Goal: Task Accomplishment & Management: Use online tool/utility

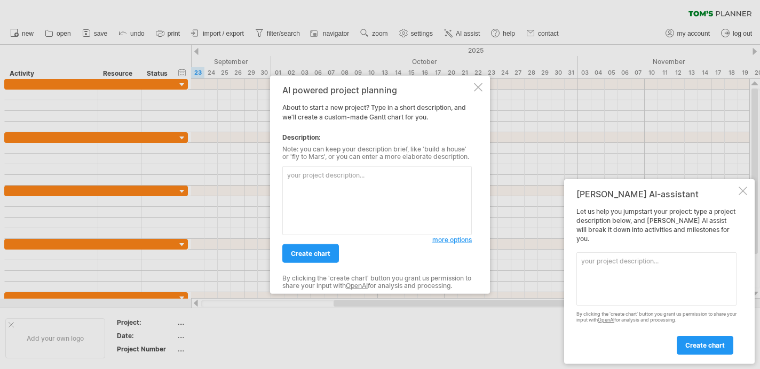
click at [325, 181] on textarea at bounding box center [376, 200] width 189 height 69
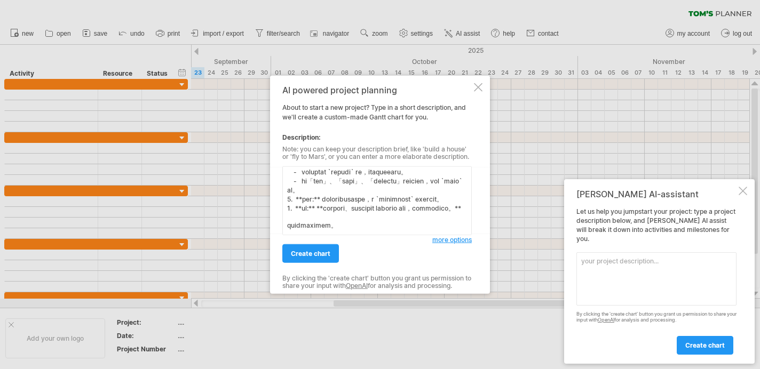
scroll to position [614, 0]
drag, startPoint x: 358, startPoint y: 226, endPoint x: 339, endPoint y: 226, distance: 18.1
click at [339, 226] on textarea at bounding box center [376, 200] width 189 height 69
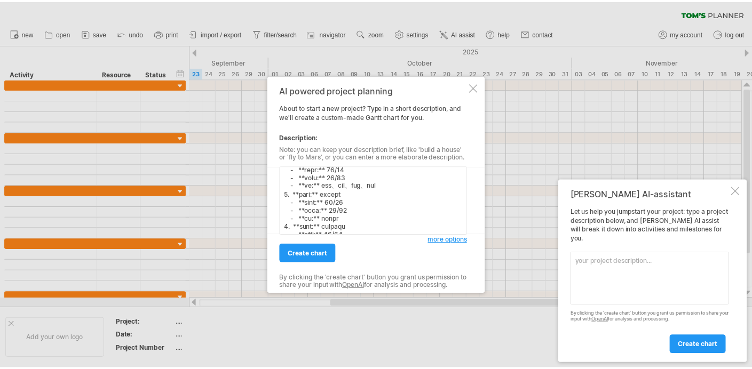
scroll to position [0, 0]
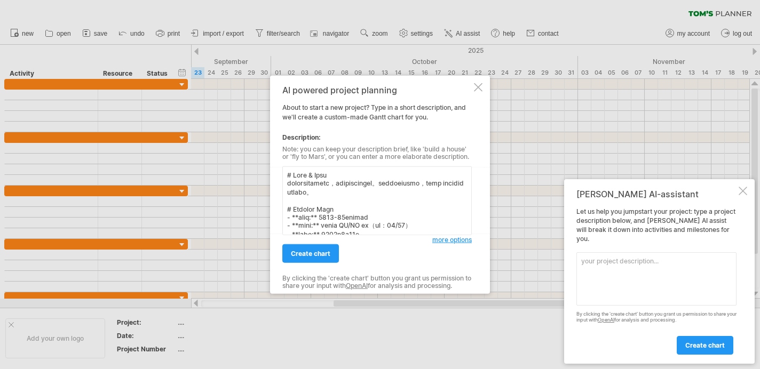
drag, startPoint x: 451, startPoint y: 192, endPoint x: 435, endPoint y: 192, distance: 16.5
click at [435, 192] on textarea at bounding box center [376, 200] width 189 height 69
type textarea "# Lore & Ipsu dolorsitametc，adipiscingel。seddoeiusmo，temp incidid utl。 # Etdolo…"
click at [330, 252] on link "create chart" at bounding box center [310, 253] width 57 height 19
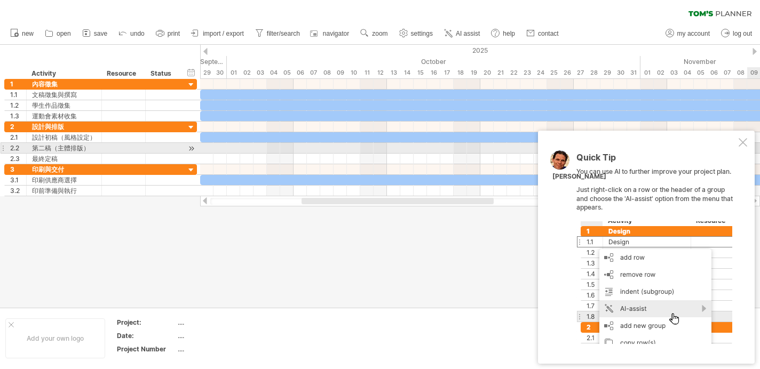
click at [744, 144] on div at bounding box center [743, 142] width 9 height 9
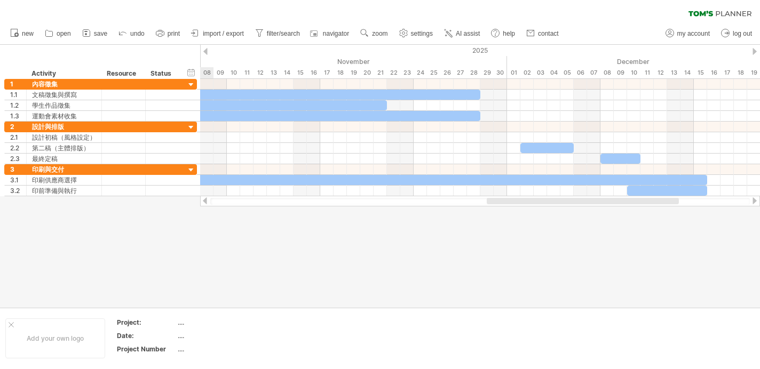
drag, startPoint x: 375, startPoint y: 200, endPoint x: 559, endPoint y: 197, distance: 184.1
click at [559, 197] on div at bounding box center [480, 201] width 560 height 11
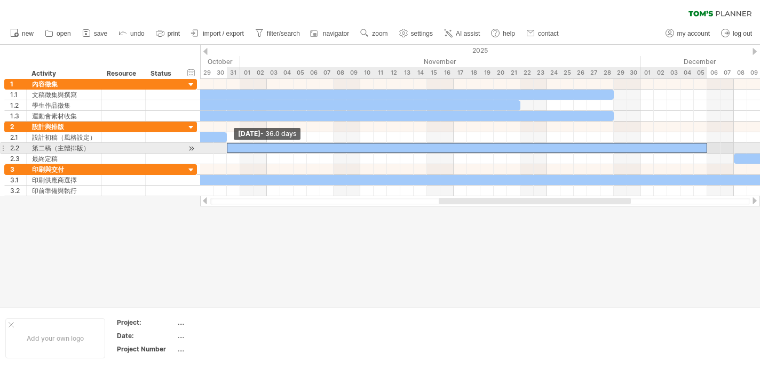
drag, startPoint x: 654, startPoint y: 146, endPoint x: 228, endPoint y: 148, distance: 426.4
click at [228, 148] on span at bounding box center [227, 148] width 4 height 10
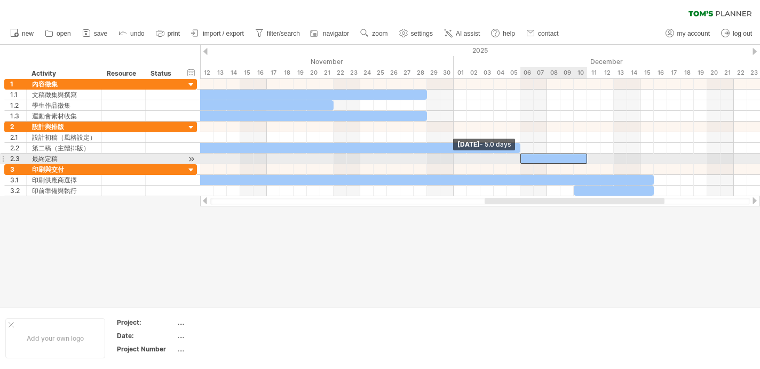
drag, startPoint x: 547, startPoint y: 158, endPoint x: 522, endPoint y: 158, distance: 25.6
click at [522, 158] on span at bounding box center [520, 159] width 4 height 10
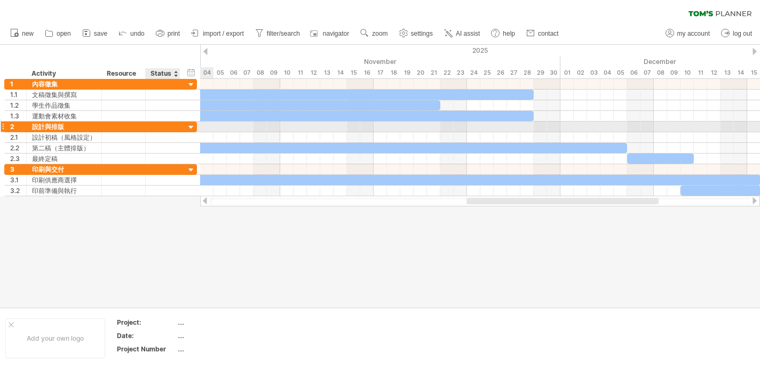
click at [193, 125] on div at bounding box center [191, 128] width 10 height 10
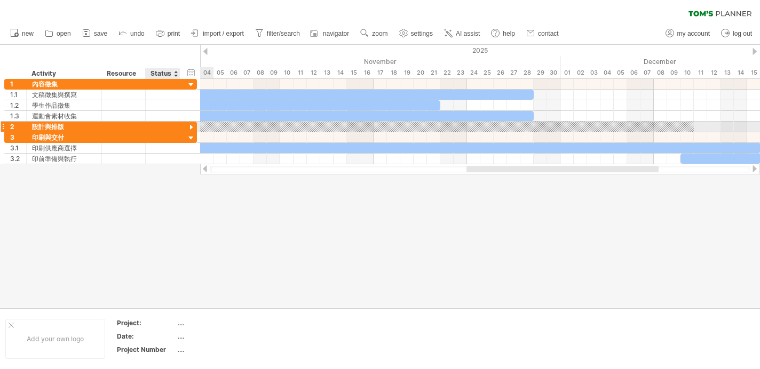
click at [193, 125] on div at bounding box center [191, 128] width 10 height 10
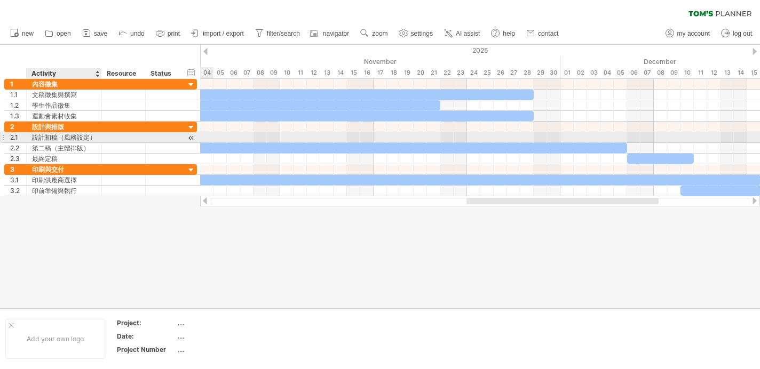
click at [93, 137] on div "設計初稿（風格設定）" at bounding box center [64, 137] width 64 height 10
click at [93, 137] on input "**********" at bounding box center [64, 137] width 64 height 10
click at [85, 137] on input "**********" at bounding box center [64, 137] width 64 height 10
drag, startPoint x: 46, startPoint y: 137, endPoint x: 33, endPoint y: 137, distance: 13.3
click at [33, 137] on input "**********" at bounding box center [64, 137] width 64 height 10
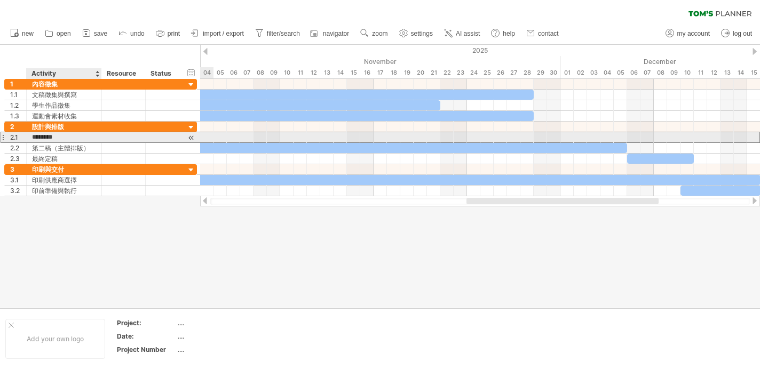
click at [83, 138] on input "********" at bounding box center [64, 137] width 64 height 10
type input "**"
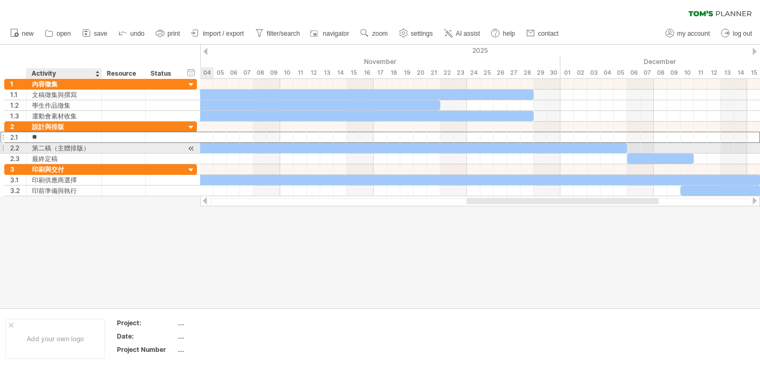
click at [90, 149] on div "第二稿（主體排版）" at bounding box center [64, 148] width 64 height 10
click at [90, 149] on input "*********" at bounding box center [64, 148] width 64 height 10
click at [86, 148] on input "*********" at bounding box center [64, 148] width 64 height 10
type input "***"
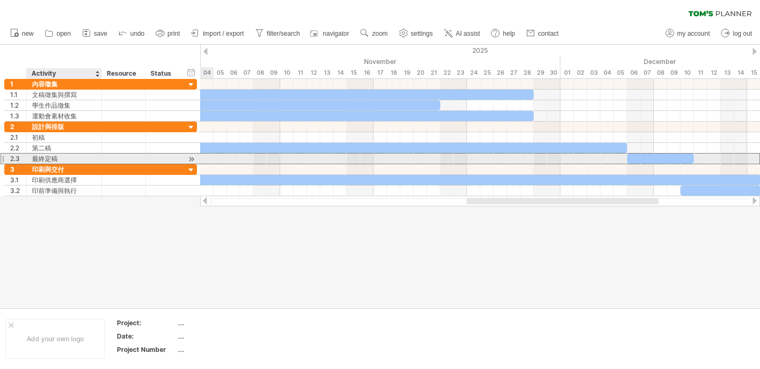
click at [49, 158] on div "最終定稿" at bounding box center [64, 159] width 64 height 10
click at [0, 0] on input "****" at bounding box center [0, 0] width 0 height 0
click at [46, 159] on input "****" at bounding box center [64, 159] width 64 height 10
type input "**"
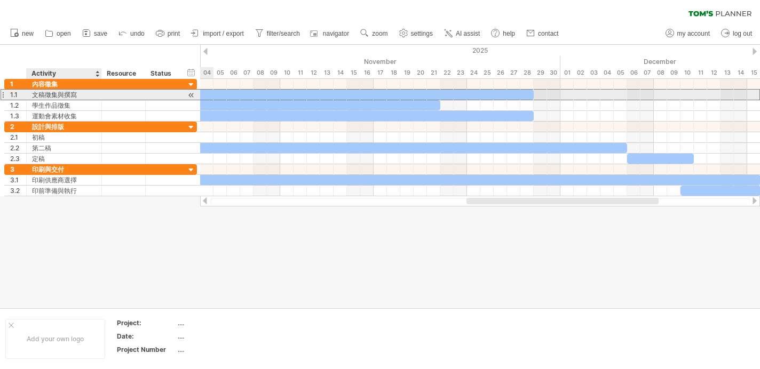
click at [71, 94] on div "文稿徵集與撰寫" at bounding box center [64, 95] width 64 height 10
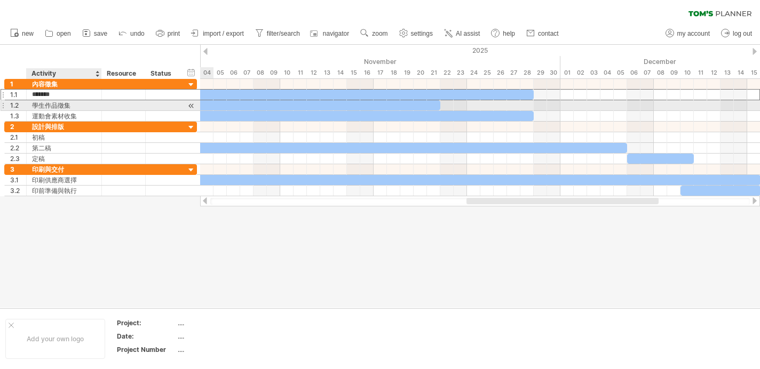
click at [75, 105] on div "學生作品徵集" at bounding box center [64, 105] width 64 height 10
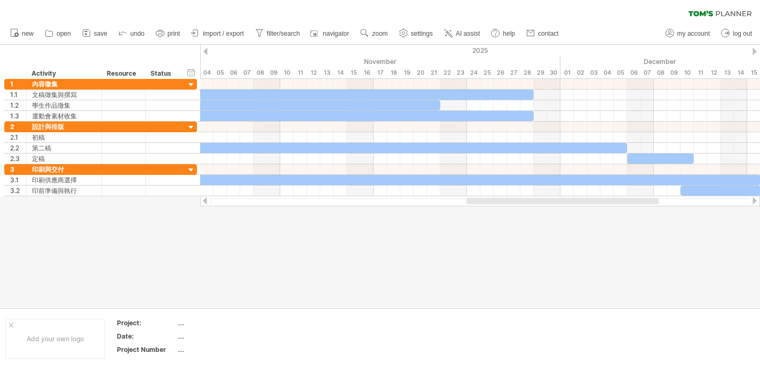
click at [220, 264] on div at bounding box center [380, 176] width 760 height 263
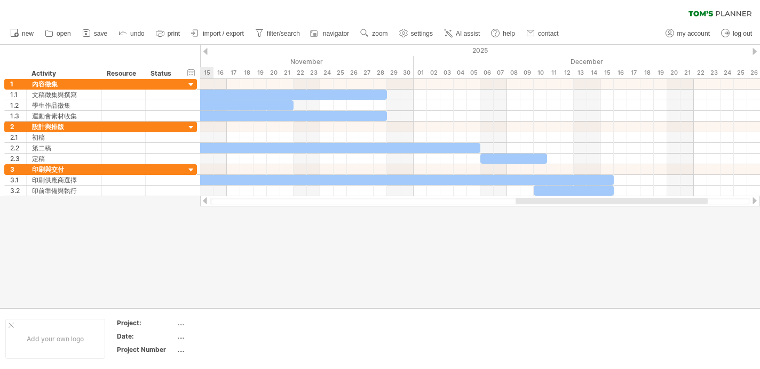
drag, startPoint x: 488, startPoint y: 201, endPoint x: 537, endPoint y: 201, distance: 49.1
click at [537, 201] on div at bounding box center [611, 201] width 192 height 6
click at [206, 51] on div at bounding box center [205, 51] width 4 height 7
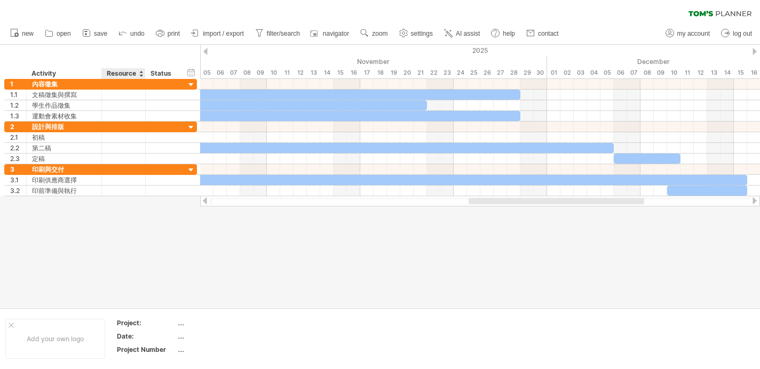
click at [138, 72] on div "Resource" at bounding box center [123, 73] width 33 height 11
click at [141, 72] on div at bounding box center [141, 73] width 4 height 11
click at [128, 76] on div "Resource" at bounding box center [123, 73] width 33 height 11
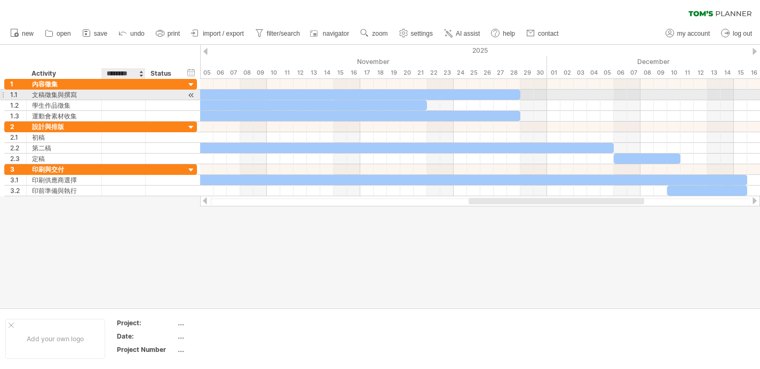
click at [128, 93] on div at bounding box center [123, 95] width 33 height 10
click at [128, 93] on input "text" at bounding box center [123, 95] width 33 height 10
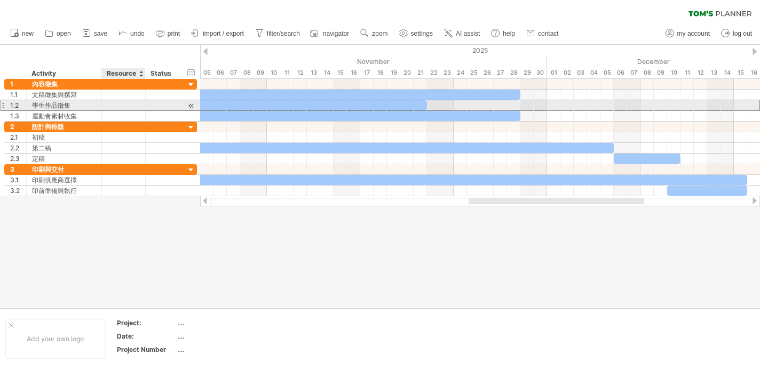
click at [129, 107] on div at bounding box center [123, 105] width 33 height 10
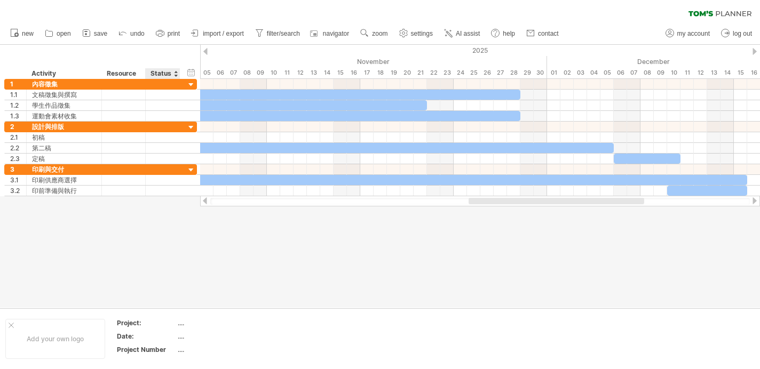
click at [163, 73] on div "Status" at bounding box center [161, 73] width 23 height 11
click at [176, 75] on div at bounding box center [175, 73] width 4 height 11
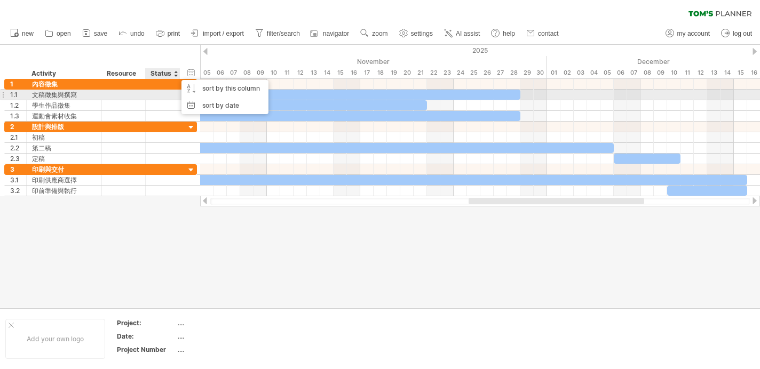
click at [162, 92] on div at bounding box center [162, 95] width 23 height 10
click at [163, 92] on input "text" at bounding box center [162, 95] width 23 height 10
click at [163, 94] on input "text" at bounding box center [162, 95] width 23 height 10
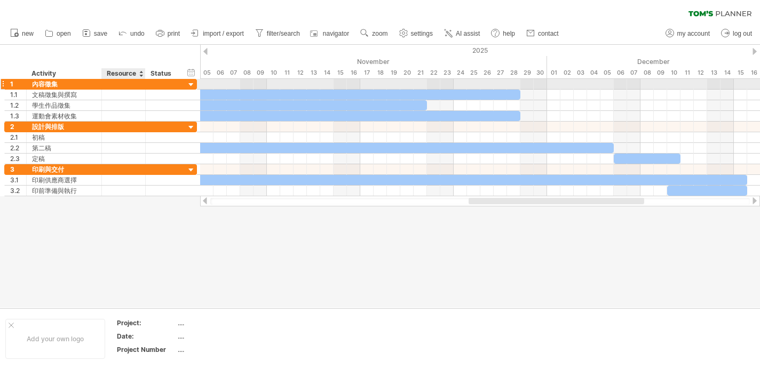
click at [140, 83] on div at bounding box center [124, 84] width 44 height 10
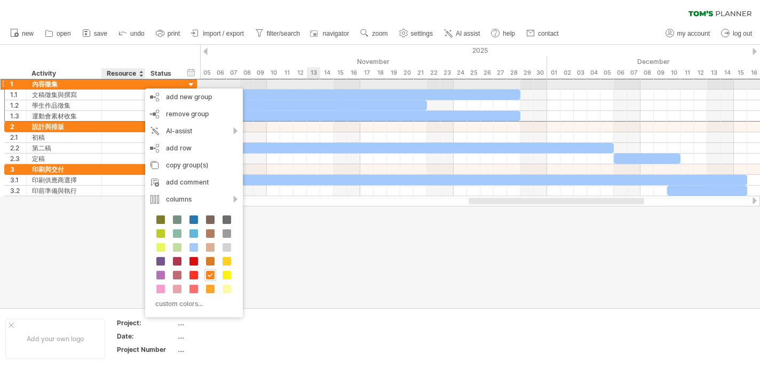
click at [313, 90] on div at bounding box center [114, 95] width 814 height 10
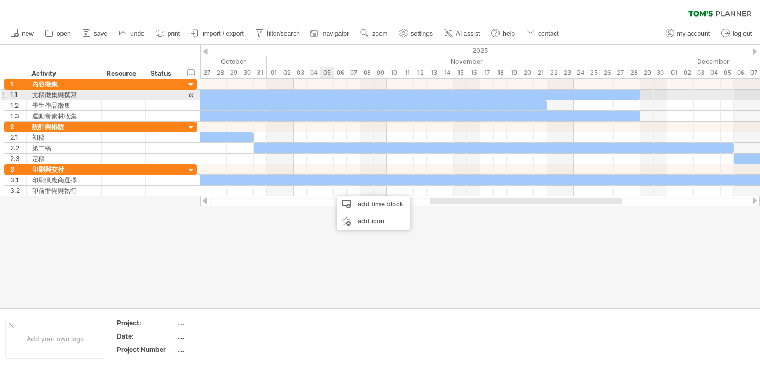
click at [332, 93] on div at bounding box center [234, 95] width 814 height 10
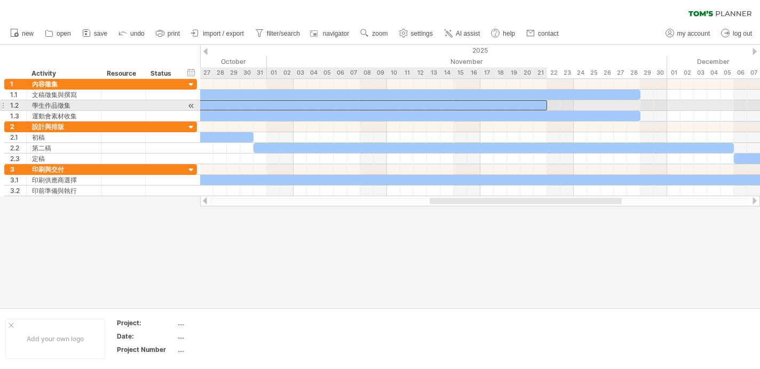
click at [239, 105] on div at bounding box center [187, 105] width 720 height 10
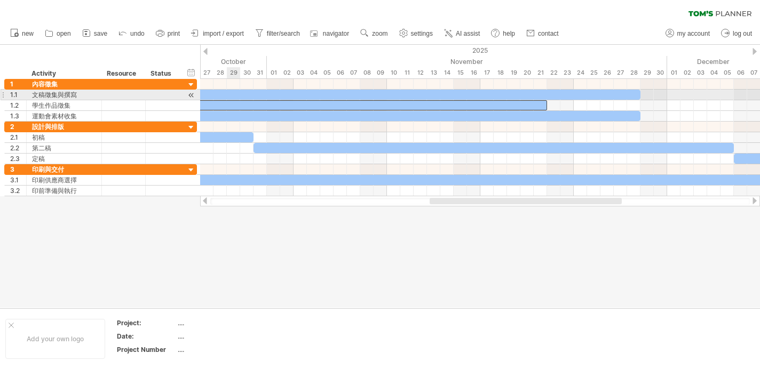
click at [236, 94] on div at bounding box center [234, 95] width 814 height 10
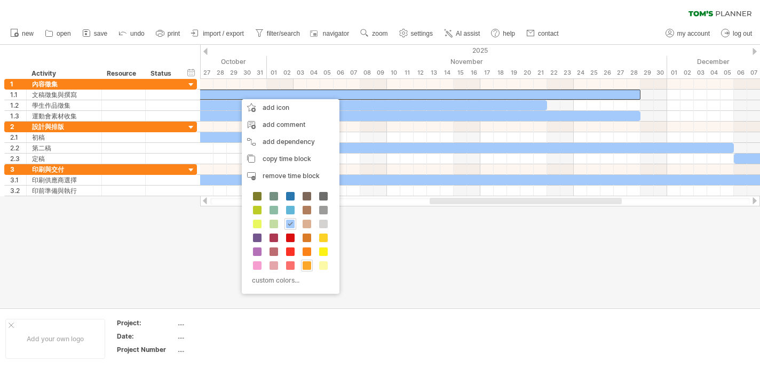
click at [309, 265] on span at bounding box center [307, 265] width 9 height 9
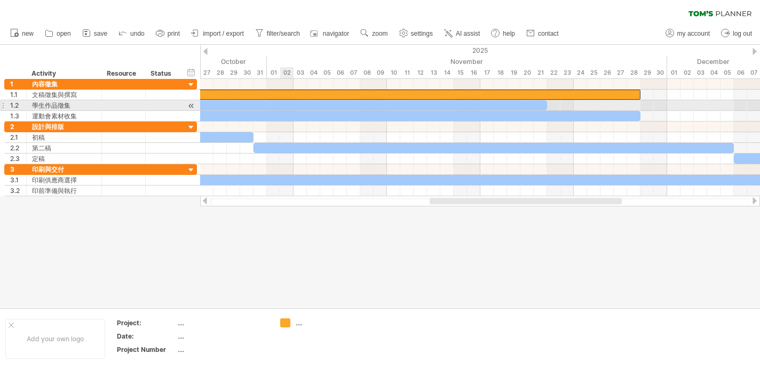
click at [284, 106] on div at bounding box center [187, 105] width 720 height 10
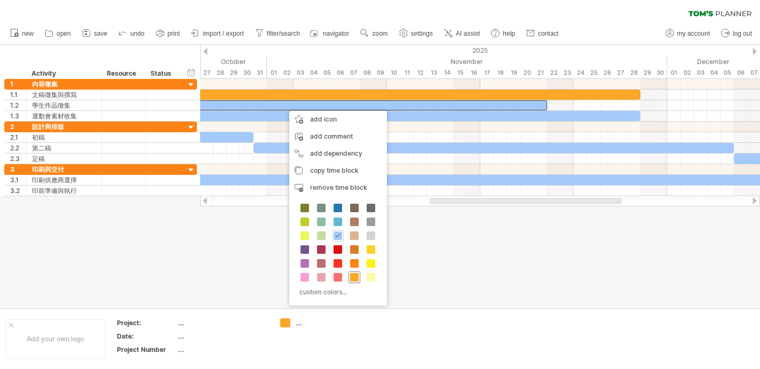
click at [357, 279] on span at bounding box center [354, 277] width 9 height 9
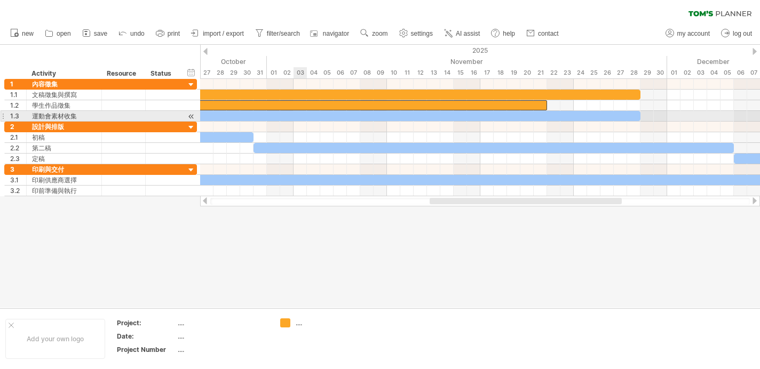
click at [303, 114] on div at bounding box center [234, 116] width 814 height 10
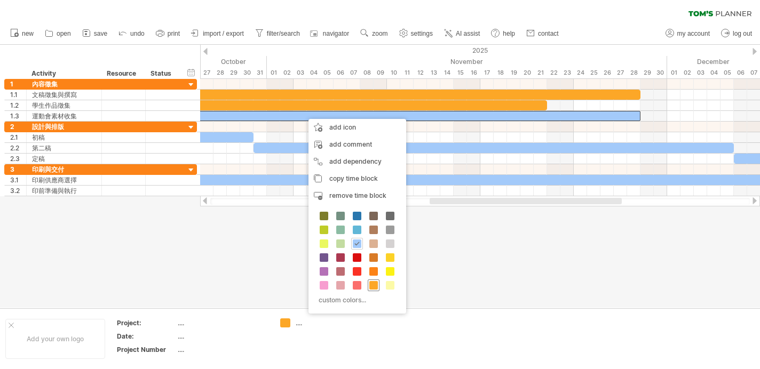
click at [375, 287] on span at bounding box center [373, 285] width 9 height 9
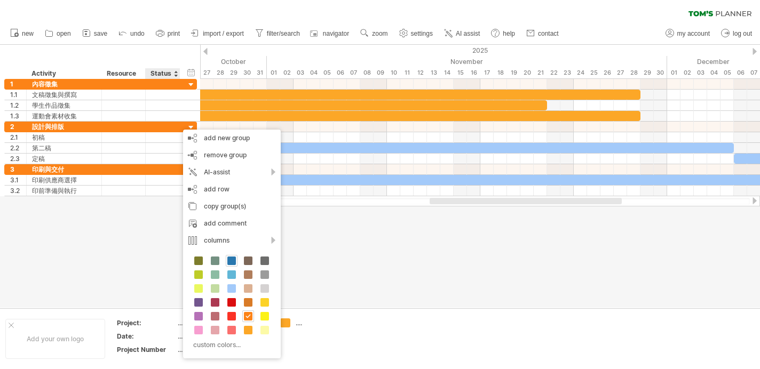
click at [233, 260] on span at bounding box center [231, 261] width 9 height 9
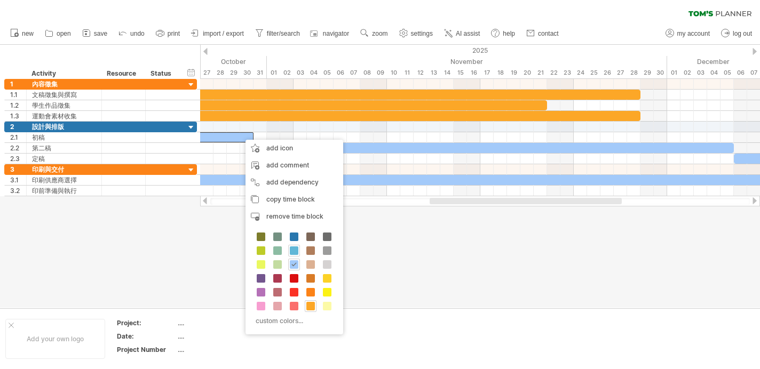
click at [297, 253] on span at bounding box center [294, 251] width 9 height 9
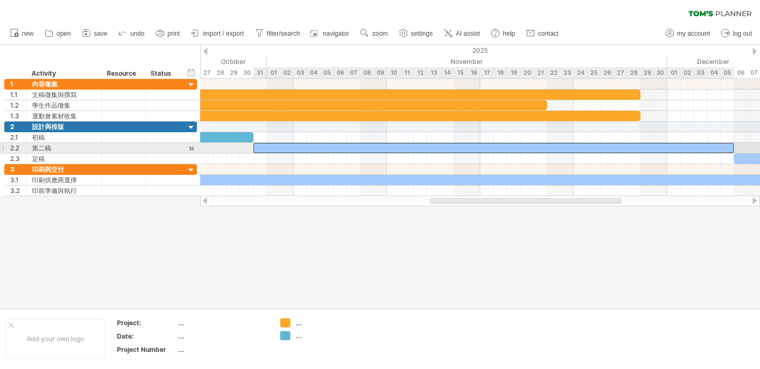
click at [282, 148] on div at bounding box center [493, 148] width 480 height 10
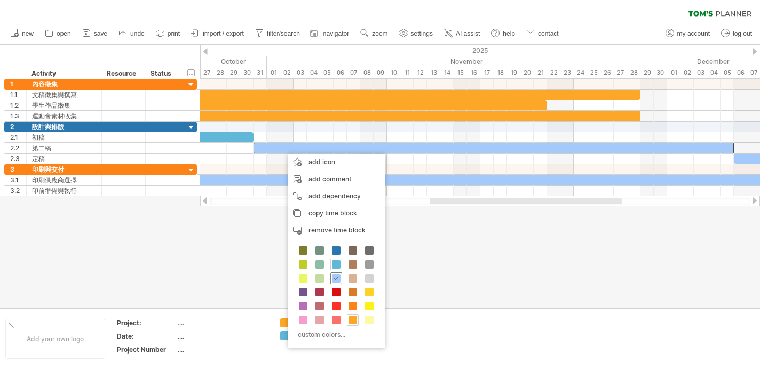
click at [338, 280] on span at bounding box center [336, 278] width 9 height 9
click at [339, 276] on span at bounding box center [336, 277] width 9 height 9
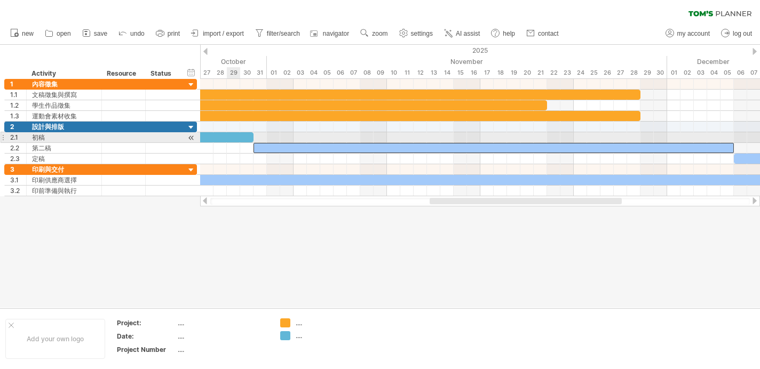
click at [233, 135] on div at bounding box center [40, 137] width 427 height 10
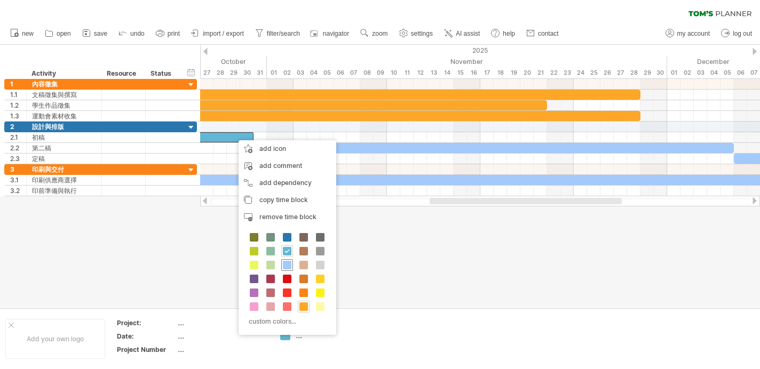
click at [289, 265] on span at bounding box center [287, 265] width 9 height 9
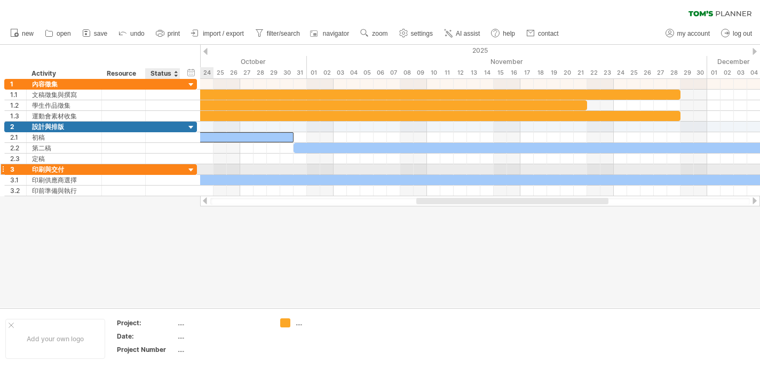
click at [171, 170] on div at bounding box center [162, 169] width 23 height 10
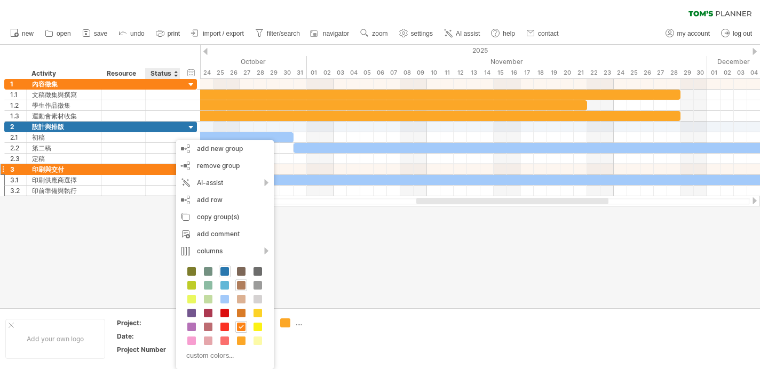
click at [244, 287] on span at bounding box center [241, 285] width 9 height 9
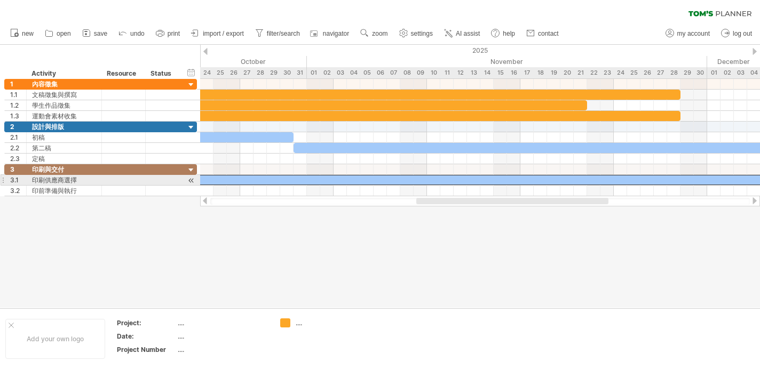
click at [253, 180] on div at bounding box center [387, 180] width 1041 height 10
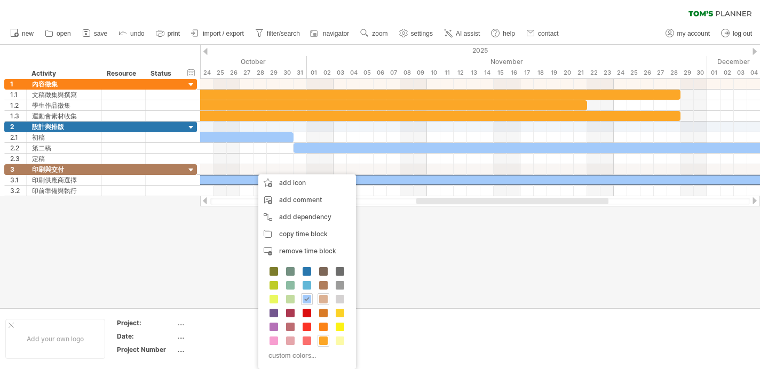
click at [326, 299] on span at bounding box center [323, 299] width 9 height 9
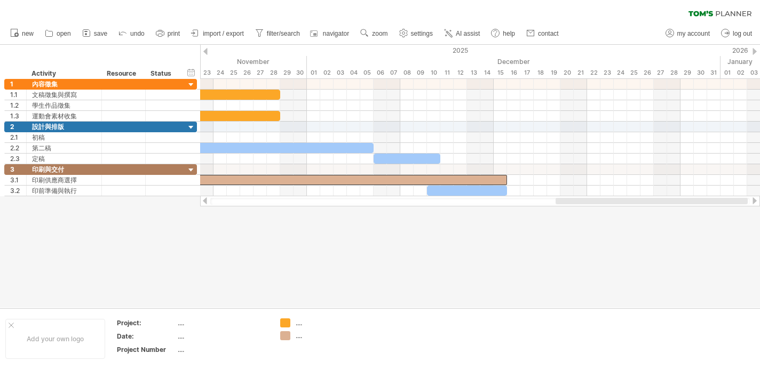
drag, startPoint x: 487, startPoint y: 201, endPoint x: 628, endPoint y: 201, distance: 140.9
click at [628, 201] on div at bounding box center [651, 201] width 192 height 6
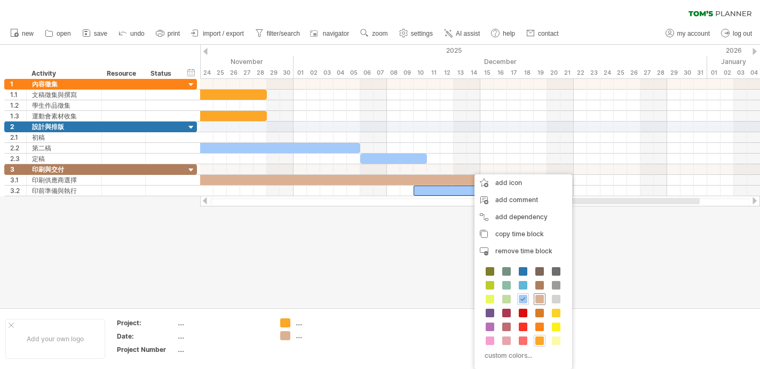
click at [542, 298] on span at bounding box center [539, 299] width 9 height 9
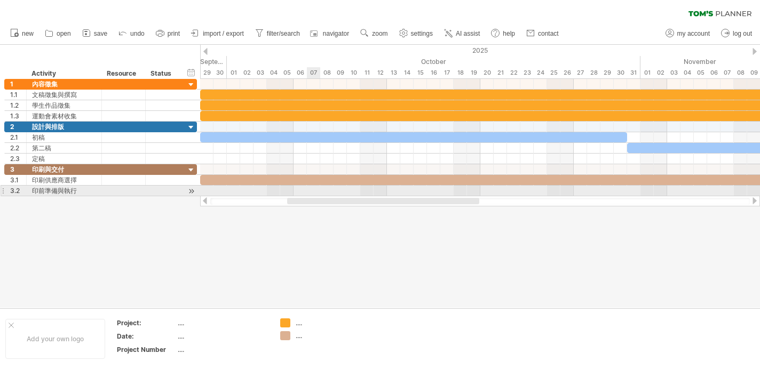
drag, startPoint x: 539, startPoint y: 200, endPoint x: 319, endPoint y: 192, distance: 220.5
click at [319, 192] on div "Trying to reach [DOMAIN_NAME] Connected again... 0% clear filter new 1" at bounding box center [380, 184] width 760 height 369
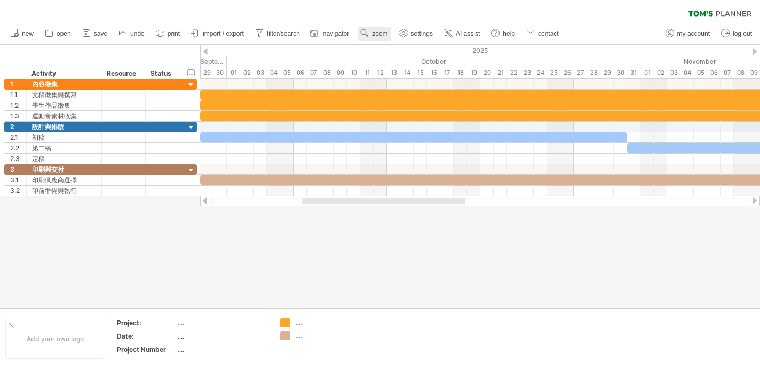
click at [370, 31] on use at bounding box center [364, 33] width 11 height 11
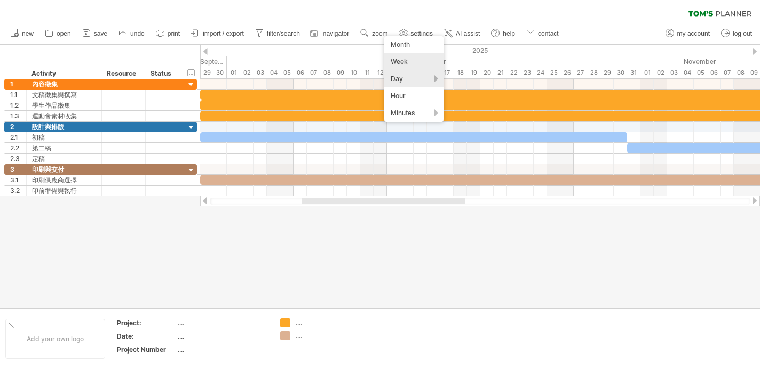
click at [414, 60] on div "Week" at bounding box center [413, 61] width 59 height 17
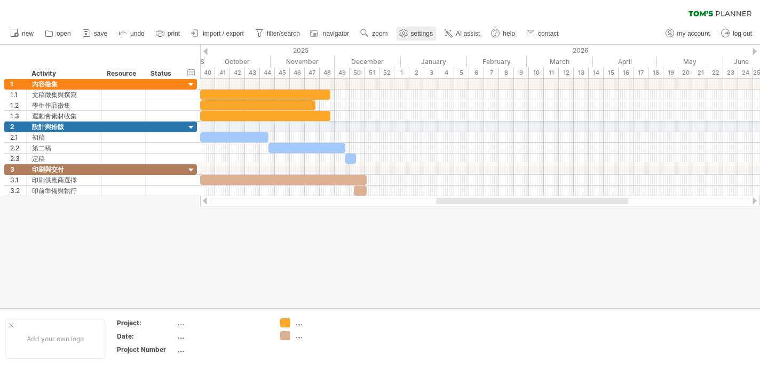
click at [433, 34] on span "settings" at bounding box center [422, 33] width 22 height 7
select select "*"
select select "**"
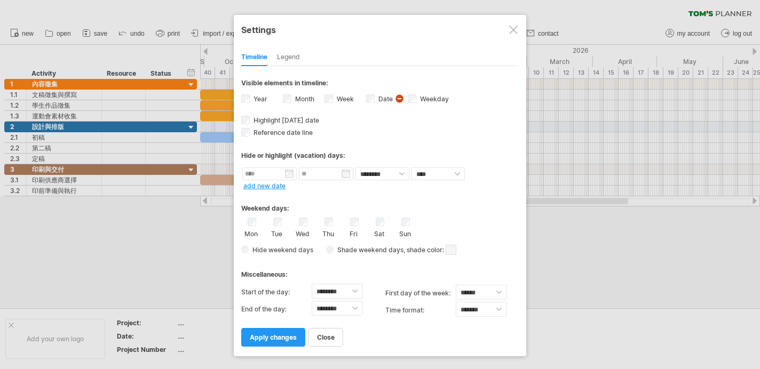
click at [290, 57] on div "Legend" at bounding box center [288, 57] width 23 height 17
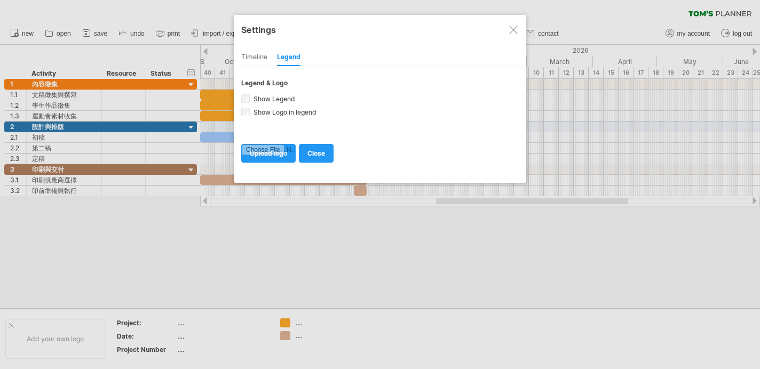
click at [257, 59] on div "Timeline" at bounding box center [254, 57] width 26 height 17
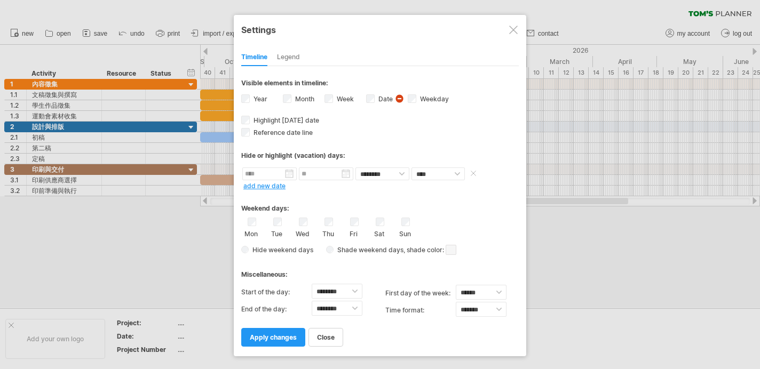
click at [289, 176] on input "text" at bounding box center [269, 174] width 54 height 13
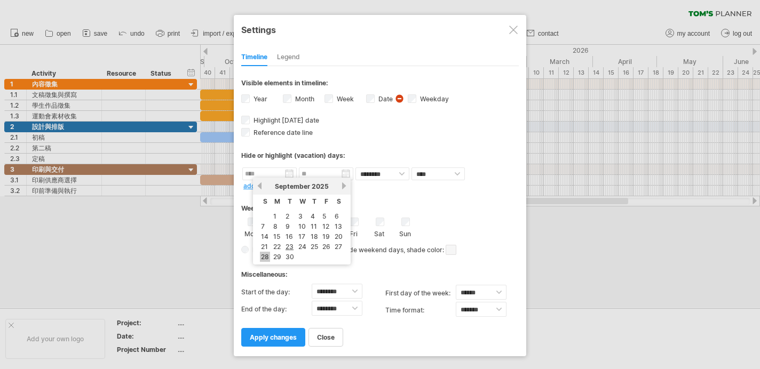
click at [262, 255] on link "28" at bounding box center [265, 257] width 10 height 10
type input "********"
click at [291, 174] on input "********" at bounding box center [269, 174] width 54 height 13
click at [258, 185] on link "previous" at bounding box center [260, 186] width 8 height 8
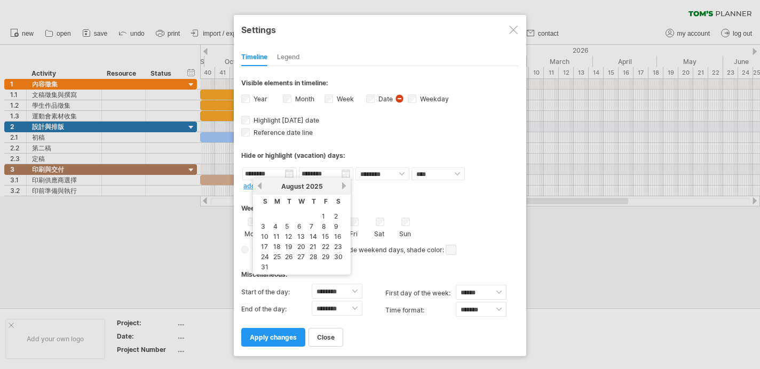
click at [258, 185] on link "previous" at bounding box center [260, 186] width 8 height 8
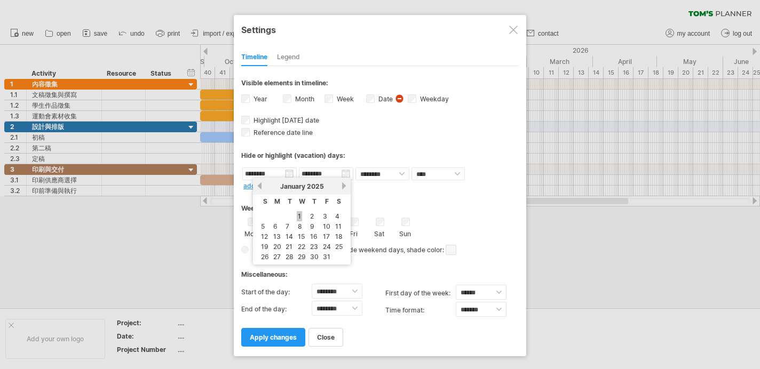
click at [300, 217] on link "1" at bounding box center [299, 216] width 5 height 10
type input "********"
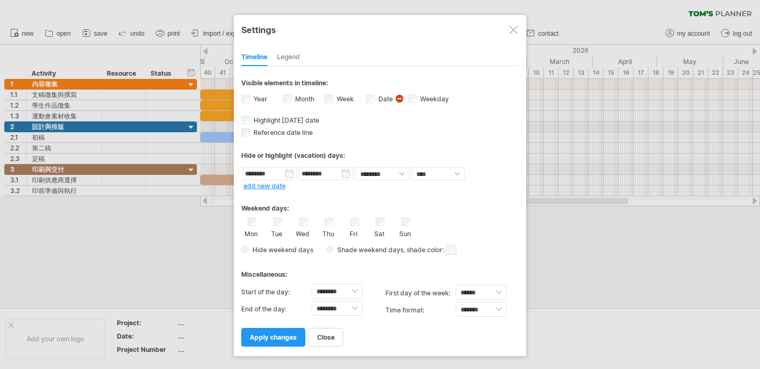
click at [274, 186] on link "add new date" at bounding box center [264, 186] width 42 height 8
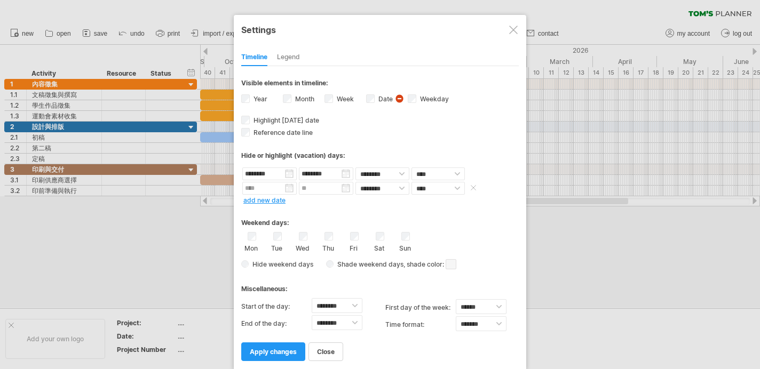
click at [288, 188] on input "text" at bounding box center [269, 188] width 54 height 13
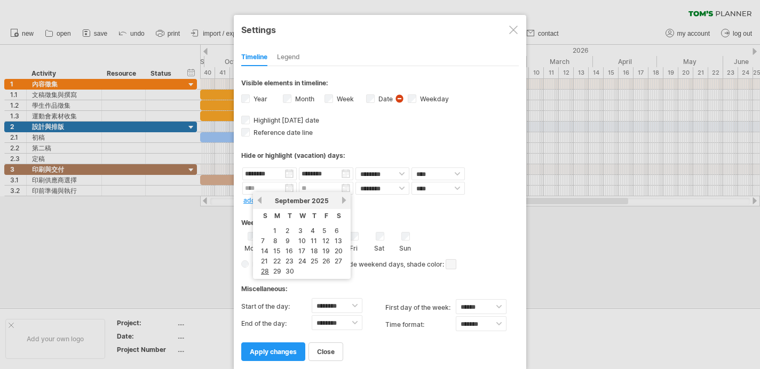
click at [345, 198] on link "next" at bounding box center [344, 200] width 8 height 8
click at [279, 271] on link "24" at bounding box center [278, 271] width 10 height 10
type input "********"
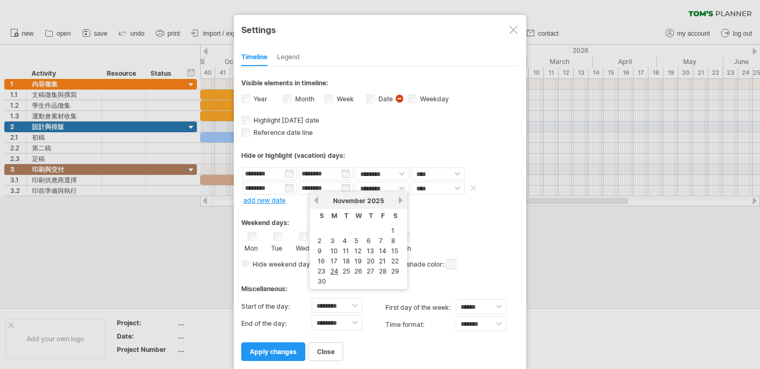
click at [344, 189] on input "********" at bounding box center [326, 188] width 54 height 13
click at [320, 280] on link "30" at bounding box center [321, 281] width 11 height 10
type input "********"
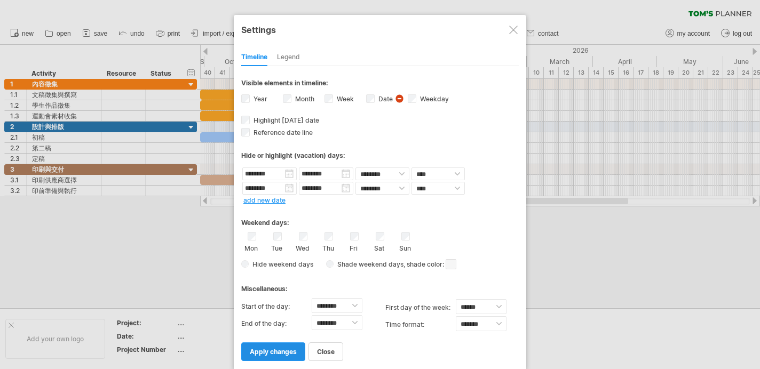
click at [272, 353] on link "apply changes" at bounding box center [273, 352] width 64 height 19
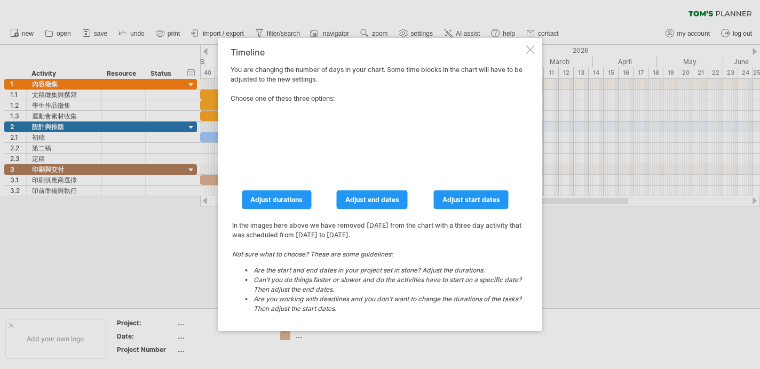
click at [530, 51] on div at bounding box center [530, 49] width 9 height 9
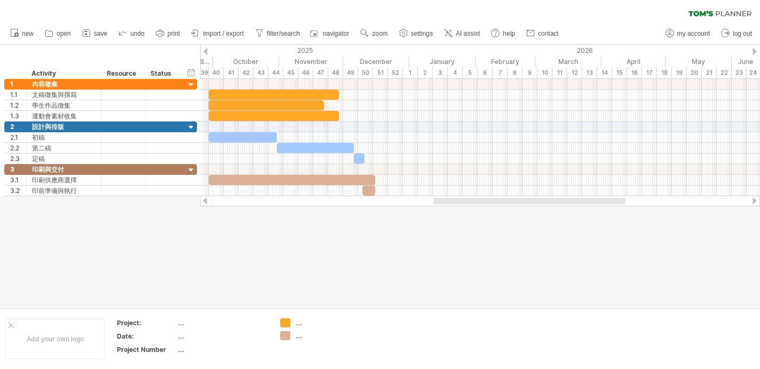
click at [444, 204] on div at bounding box center [479, 201] width 539 height 7
click at [387, 31] on span "zoom" at bounding box center [379, 33] width 15 height 7
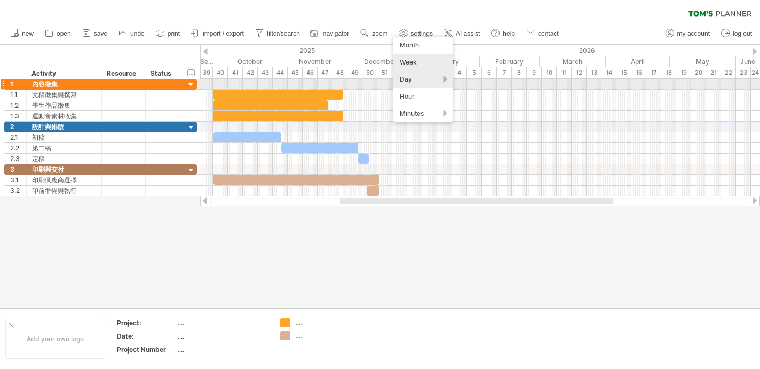
click at [445, 81] on div "Day" at bounding box center [422, 79] width 59 height 17
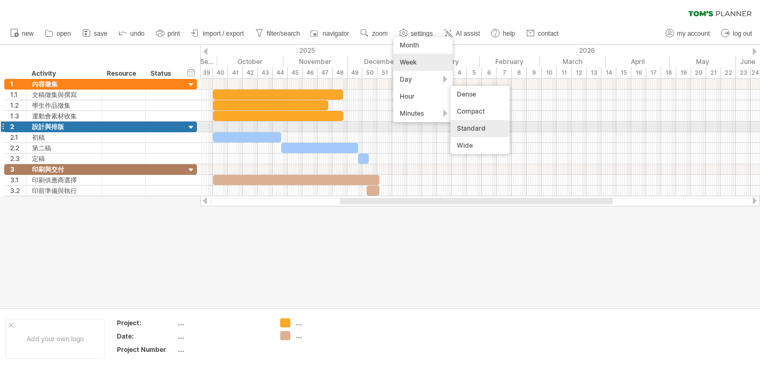
click at [489, 125] on div "Standard" at bounding box center [479, 128] width 59 height 17
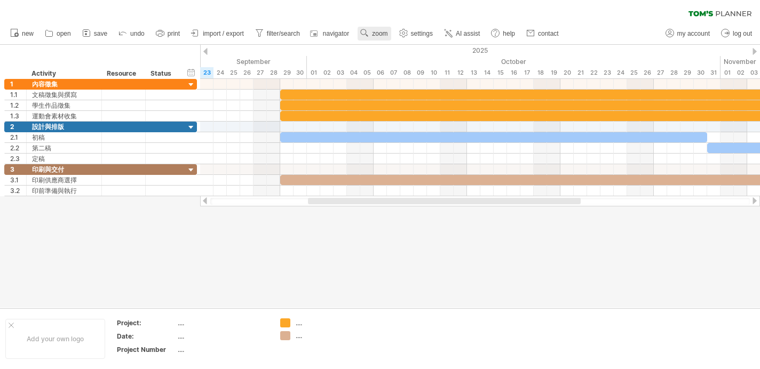
click at [370, 30] on use at bounding box center [364, 33] width 11 height 11
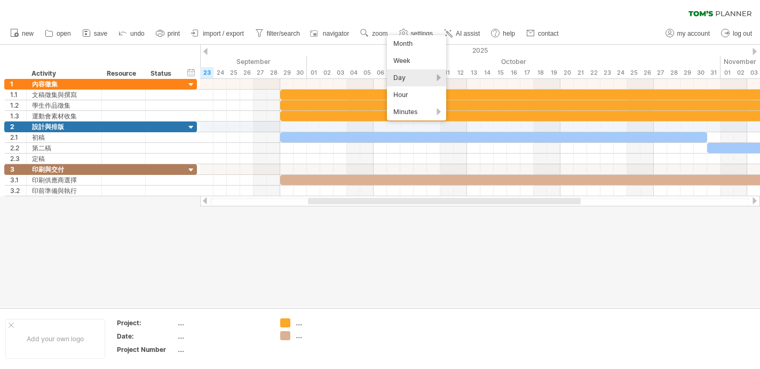
click at [440, 77] on div "Day" at bounding box center [416, 77] width 59 height 17
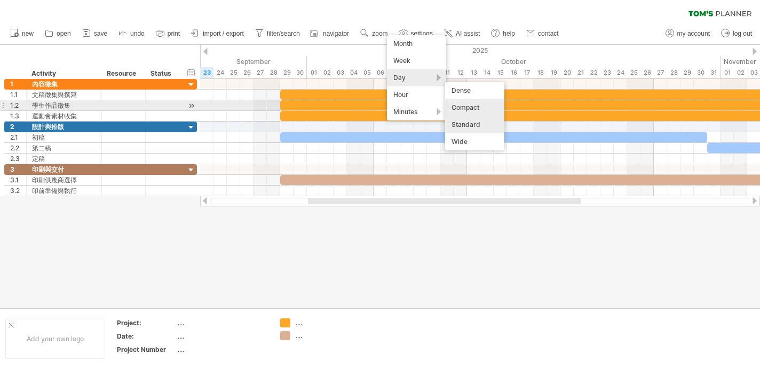
click at [485, 106] on div "Compact" at bounding box center [474, 107] width 59 height 17
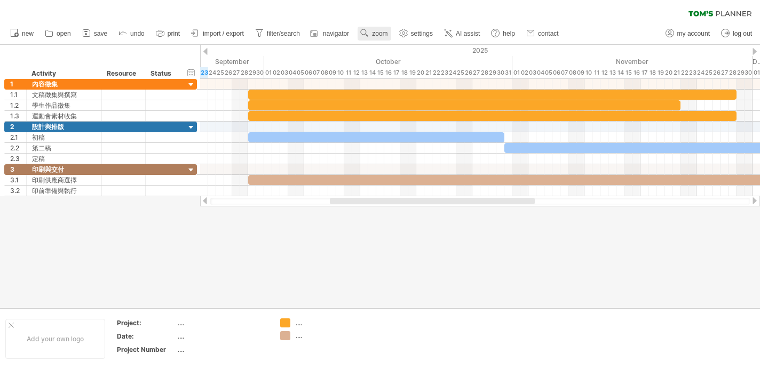
click at [368, 34] on rect at bounding box center [367, 35] width 3 height 3
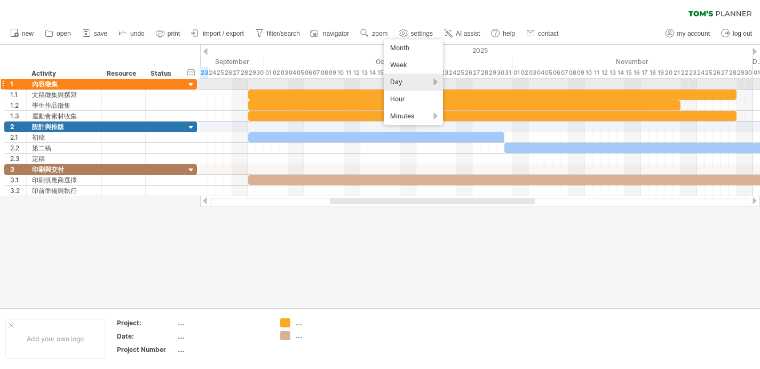
click at [433, 82] on div "Day" at bounding box center [413, 82] width 59 height 17
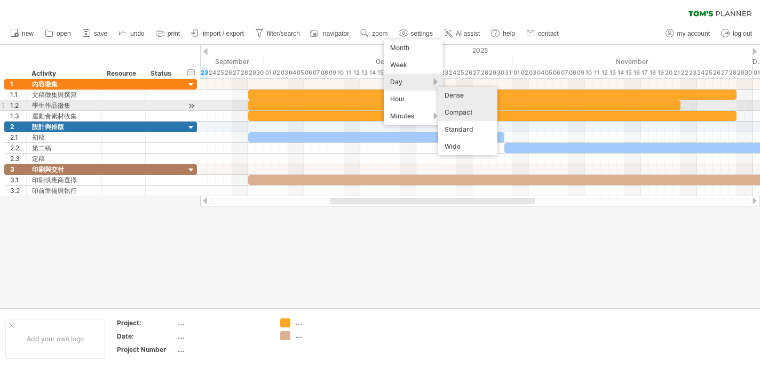
click at [467, 101] on div "Dense" at bounding box center [467, 95] width 59 height 17
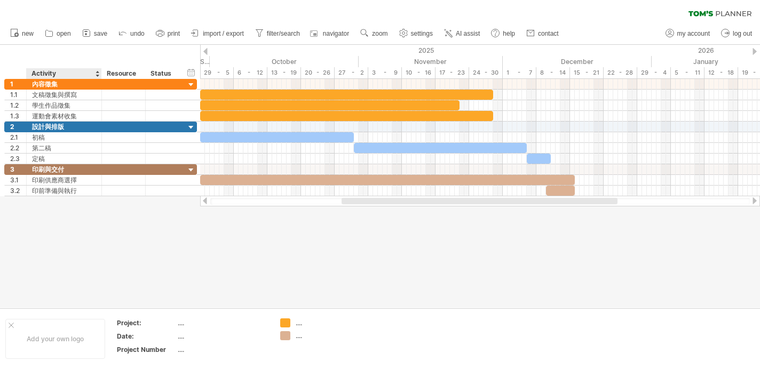
click at [62, 73] on div "Activity" at bounding box center [63, 73] width 64 height 11
click at [0, 0] on input "********" at bounding box center [0, 0] width 0 height 0
click at [190, 71] on div "hide start/end/duration show start/end/duration" at bounding box center [191, 72] width 10 height 11
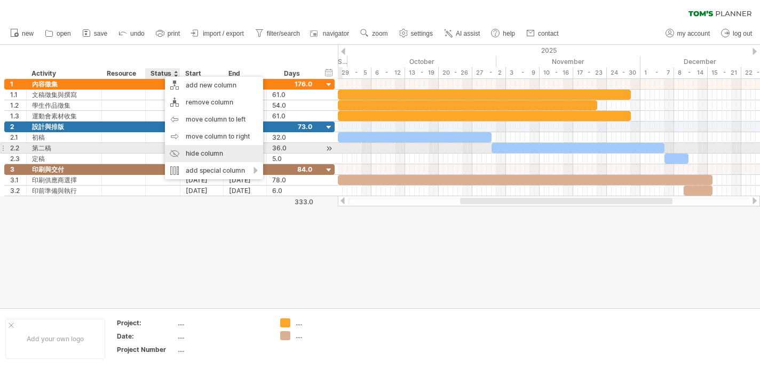
click at [210, 152] on div "hide column" at bounding box center [214, 153] width 98 height 17
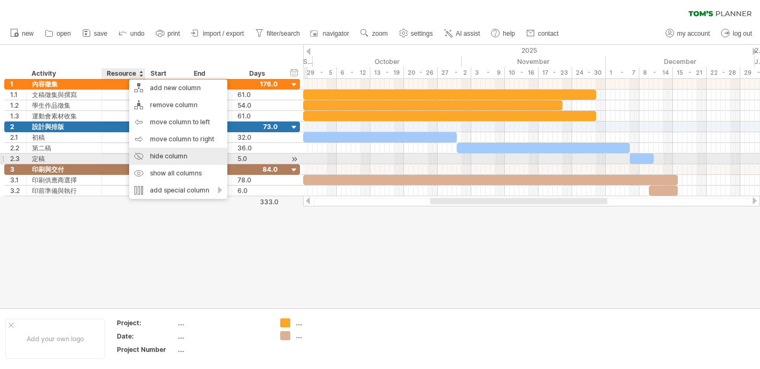
click at [181, 161] on div "hide column" at bounding box center [178, 156] width 98 height 17
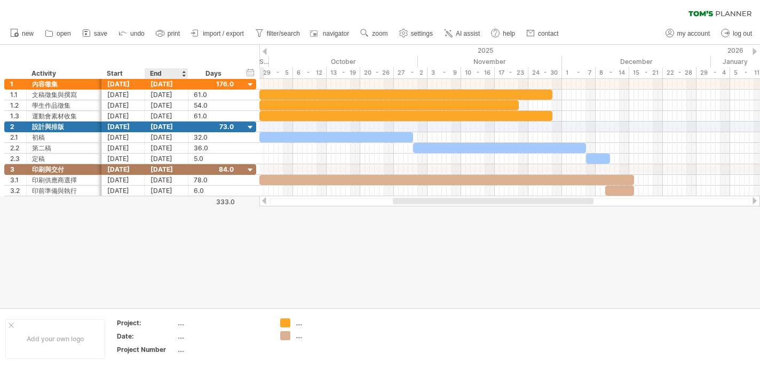
click at [191, 213] on div at bounding box center [380, 176] width 760 height 263
click at [121, 73] on div "Start" at bounding box center [123, 73] width 32 height 11
click at [124, 75] on div "Start" at bounding box center [123, 73] width 32 height 11
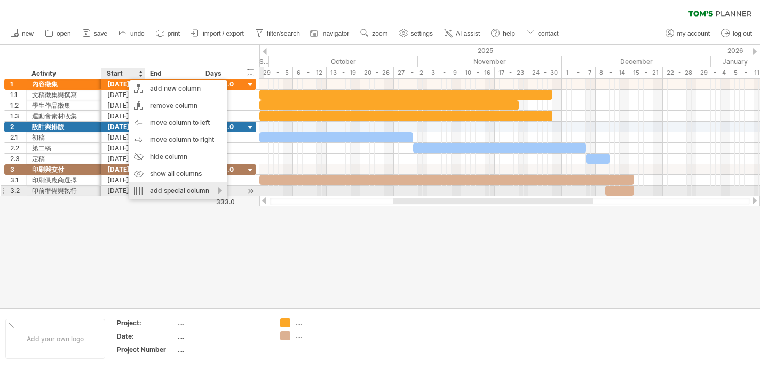
click at [219, 194] on div "add special column" at bounding box center [178, 190] width 98 height 17
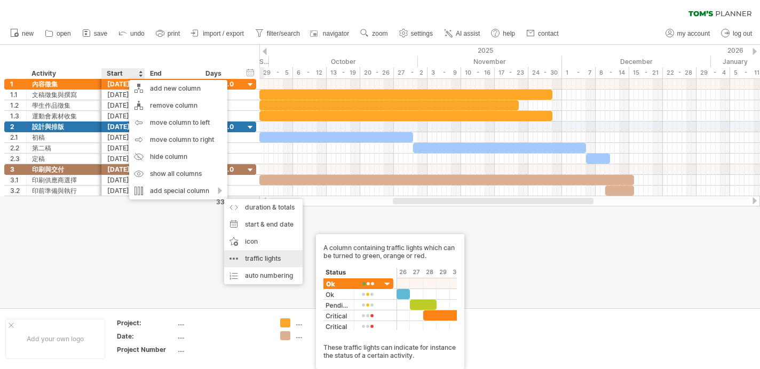
click at [274, 259] on div "traffic lights A column containing traffic lights which can be turned to green,…" at bounding box center [263, 258] width 78 height 17
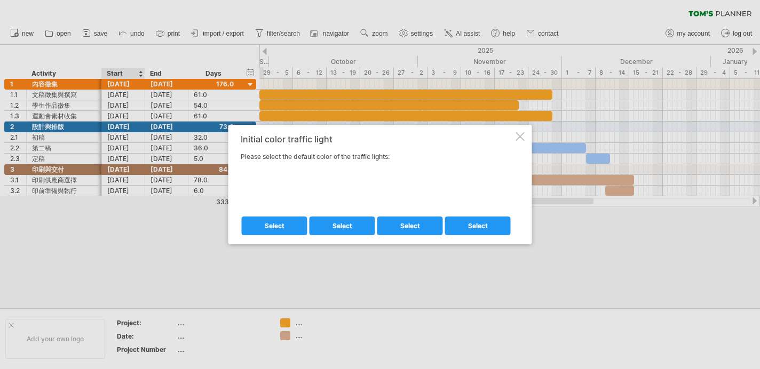
click at [520, 139] on div at bounding box center [520, 136] width 9 height 9
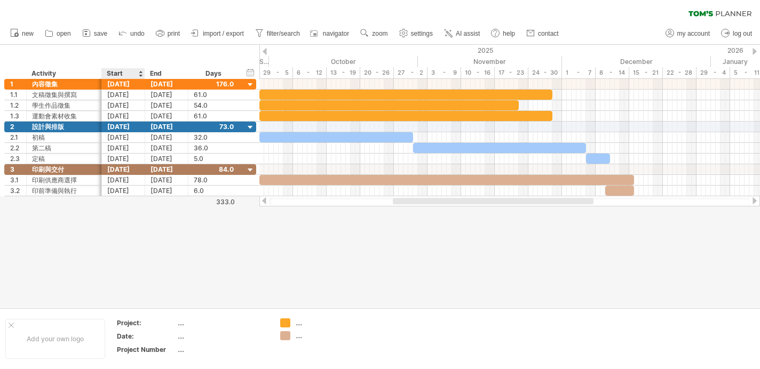
click at [120, 74] on div "Start" at bounding box center [123, 73] width 32 height 11
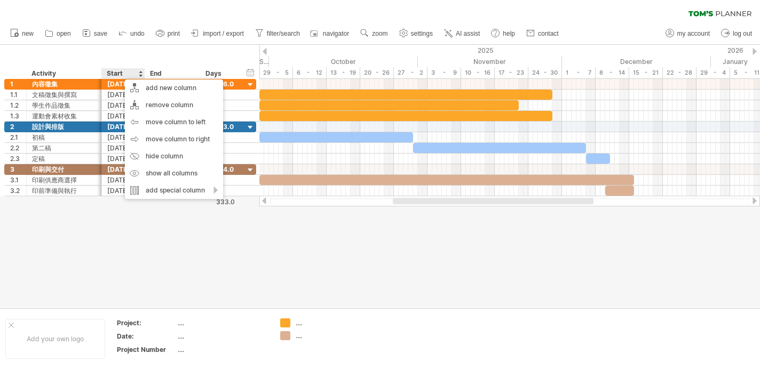
click at [148, 224] on div at bounding box center [380, 176] width 760 height 263
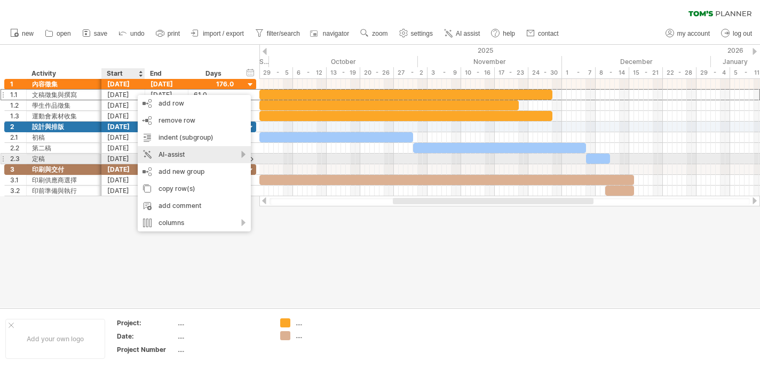
click at [241, 155] on div "AI-assist" at bounding box center [194, 154] width 113 height 17
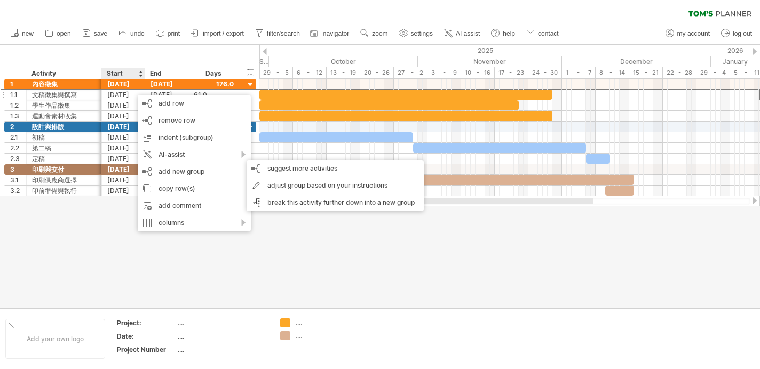
click at [361, 239] on div at bounding box center [380, 176] width 760 height 263
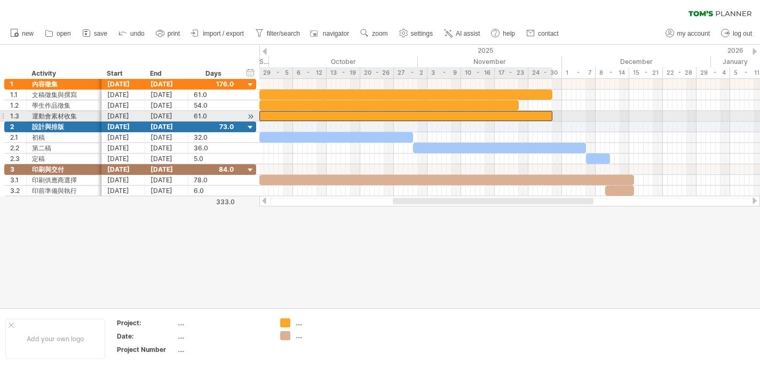
click at [542, 114] on div at bounding box center [405, 116] width 293 height 10
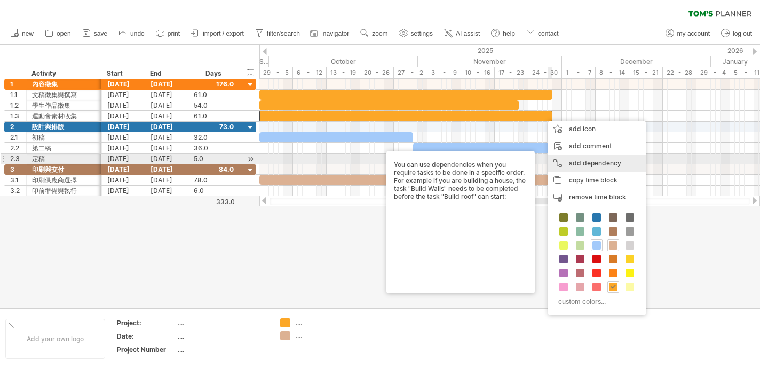
click at [589, 158] on div "add dependency You can use dependencies when you require tasks to be done in a …" at bounding box center [597, 163] width 98 height 17
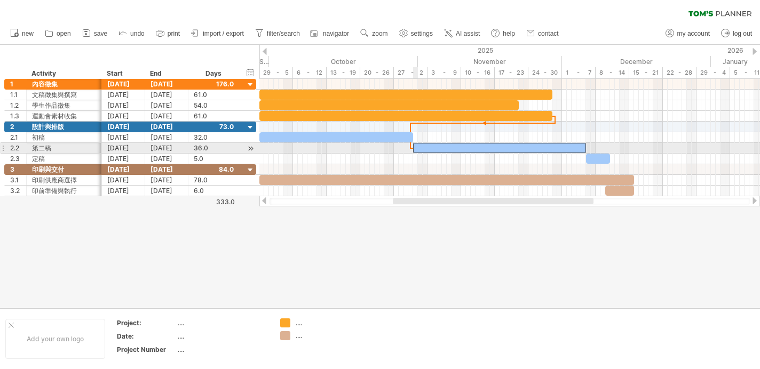
click at [414, 146] on span at bounding box center [413, 148] width 4 height 10
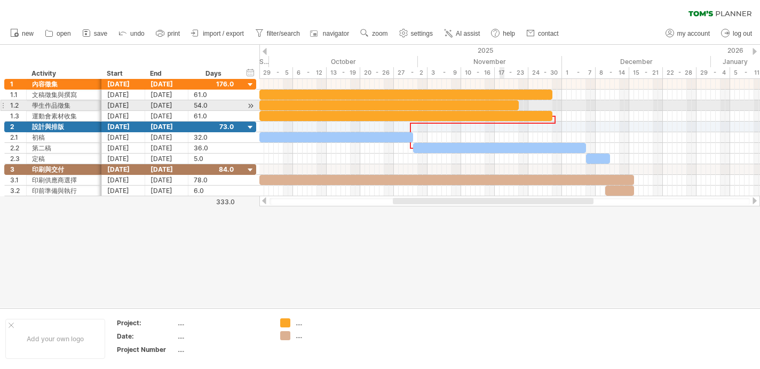
click at [501, 104] on div at bounding box center [388, 105] width 259 height 10
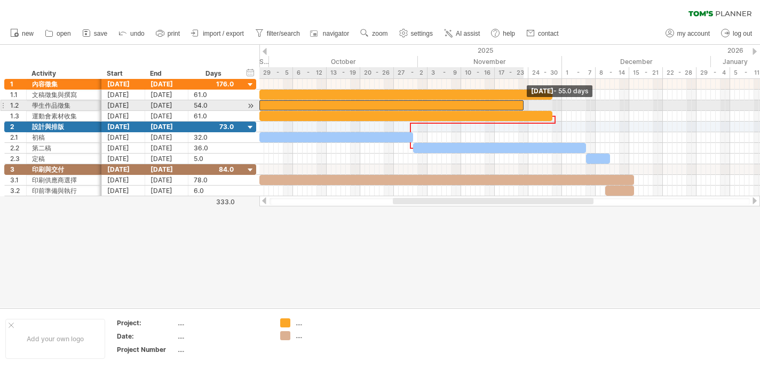
click at [522, 105] on span at bounding box center [523, 105] width 4 height 10
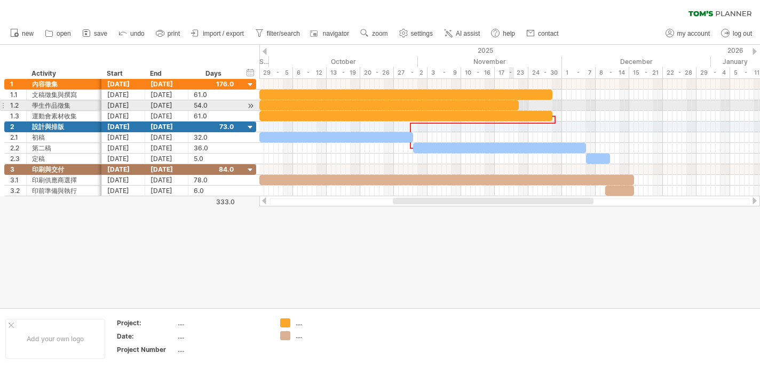
click at [511, 104] on div at bounding box center [388, 105] width 259 height 10
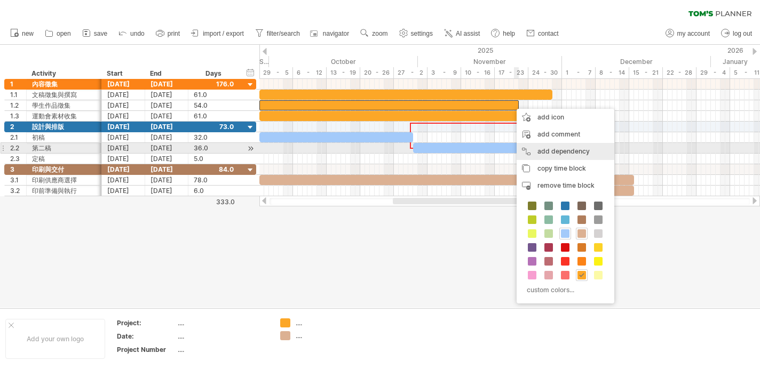
click at [547, 150] on div "add dependency You can use dependencies when you require tasks to be done in a …" at bounding box center [566, 151] width 98 height 17
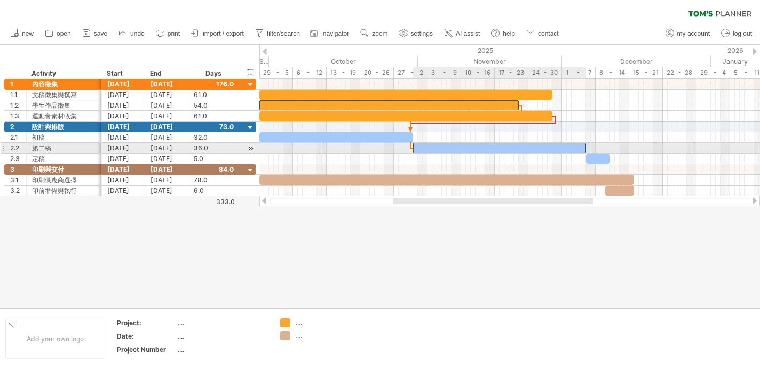
click at [416, 147] on div at bounding box center [499, 148] width 173 height 10
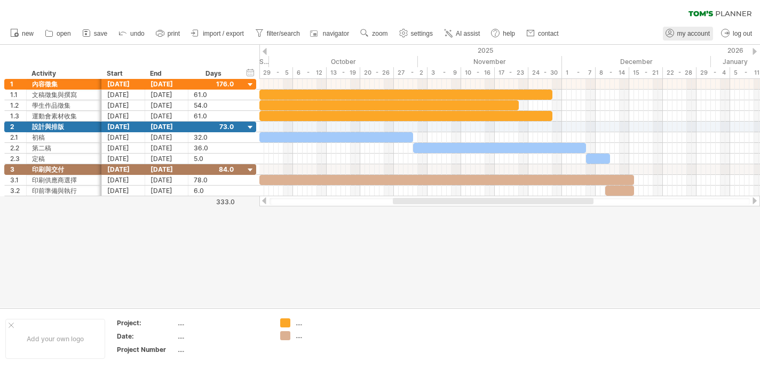
click at [677, 32] on span "my account" at bounding box center [693, 33] width 33 height 7
type input "**********"
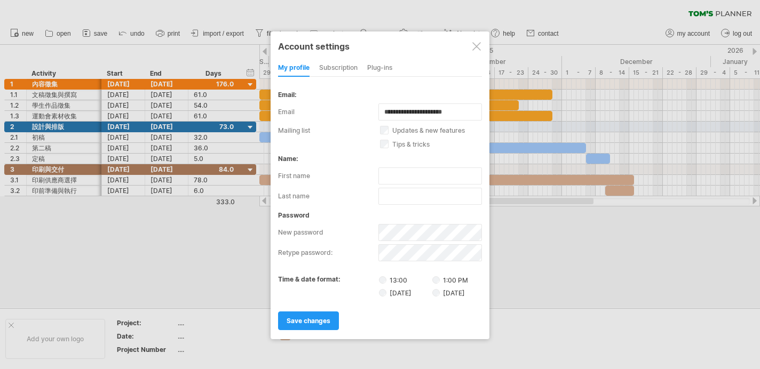
click at [336, 66] on div "subscription" at bounding box center [338, 68] width 38 height 17
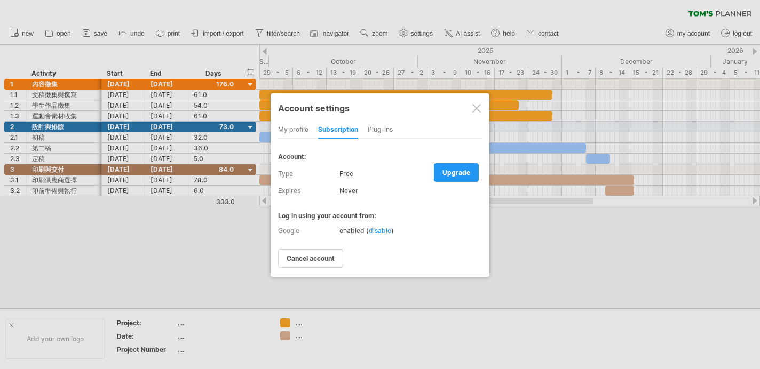
click at [387, 128] on div "Plug-ins" at bounding box center [380, 130] width 25 height 17
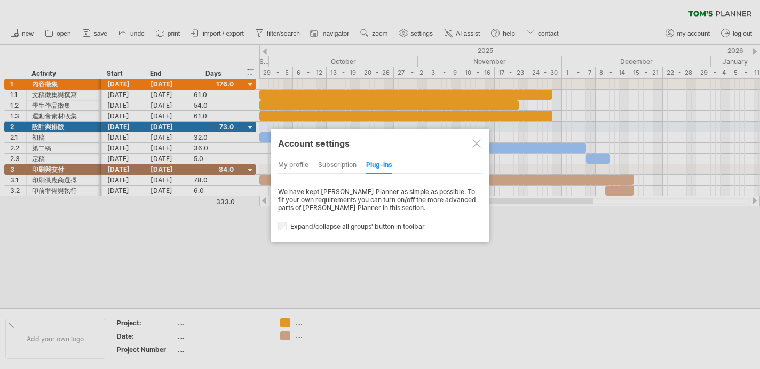
click at [299, 168] on div "my profile" at bounding box center [293, 165] width 30 height 17
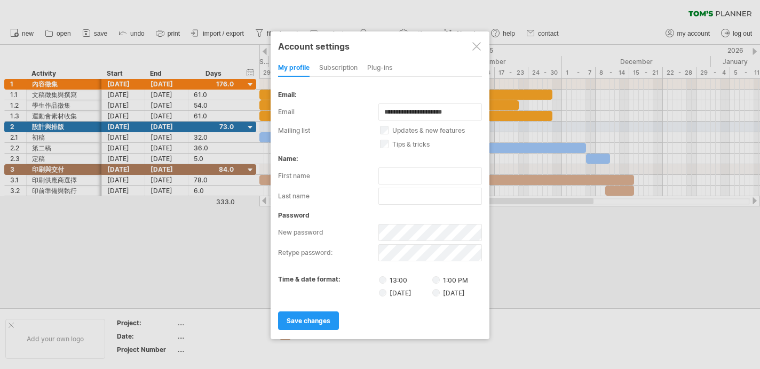
click at [479, 46] on div at bounding box center [476, 46] width 9 height 9
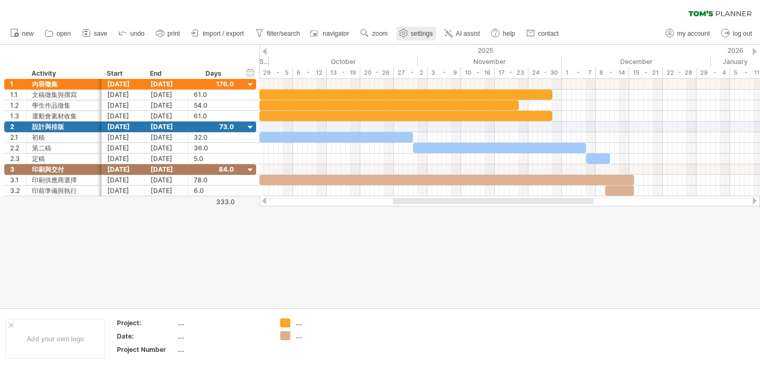
click at [431, 35] on span "settings" at bounding box center [422, 33] width 22 height 7
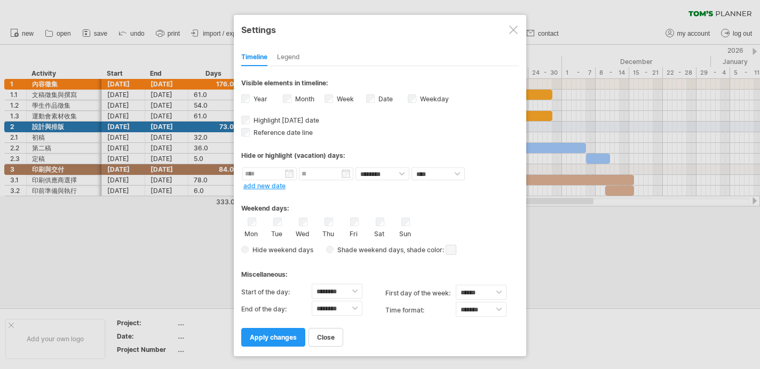
click at [292, 57] on div "Legend" at bounding box center [288, 57] width 23 height 17
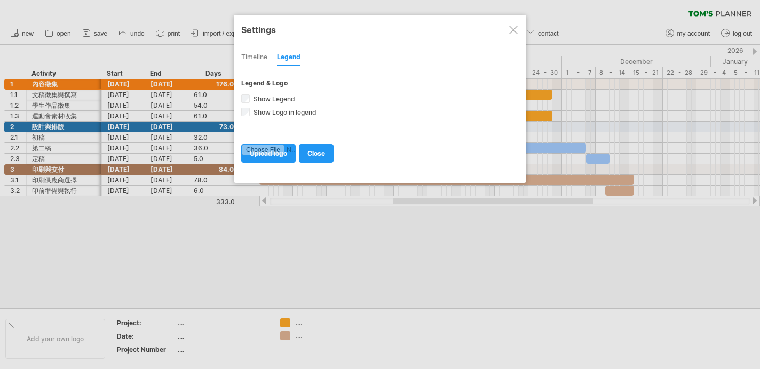
click at [263, 58] on div "Timeline" at bounding box center [254, 57] width 26 height 17
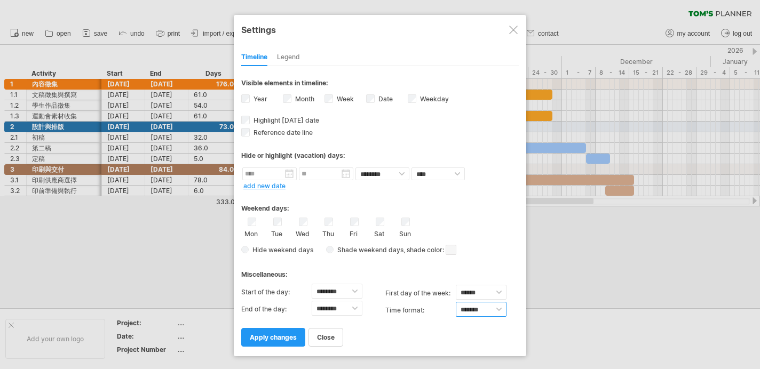
click at [489, 305] on select "******* *******" at bounding box center [481, 309] width 51 height 15
click at [337, 99] on label "Week visibility of weeknumbers Currently there is not enough space horizontally…" at bounding box center [344, 99] width 19 height 8
click at [255, 338] on span "apply changes" at bounding box center [273, 338] width 47 height 8
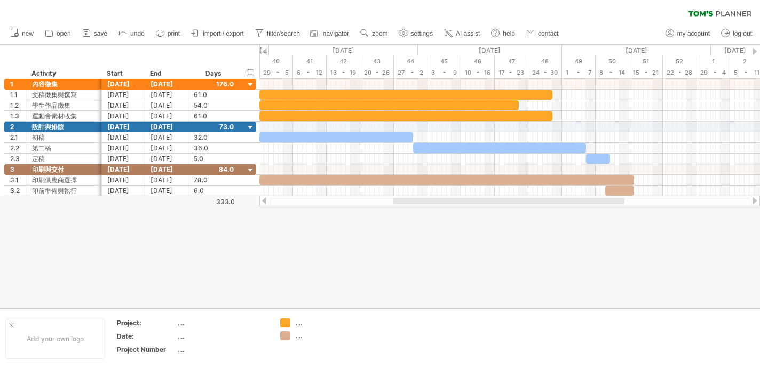
click at [264, 51] on div at bounding box center [265, 51] width 4 height 7
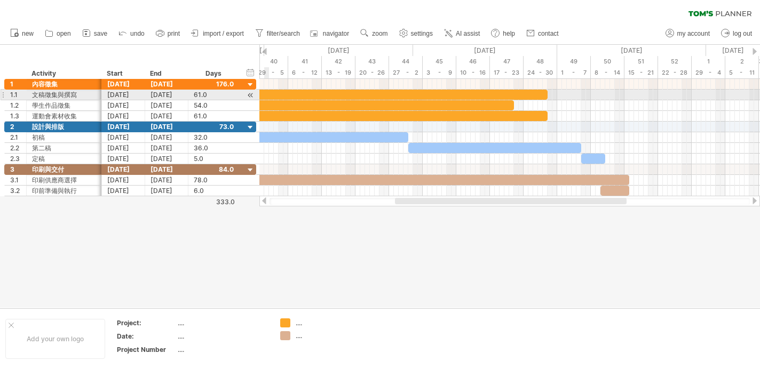
click at [251, 94] on div at bounding box center [250, 95] width 10 height 11
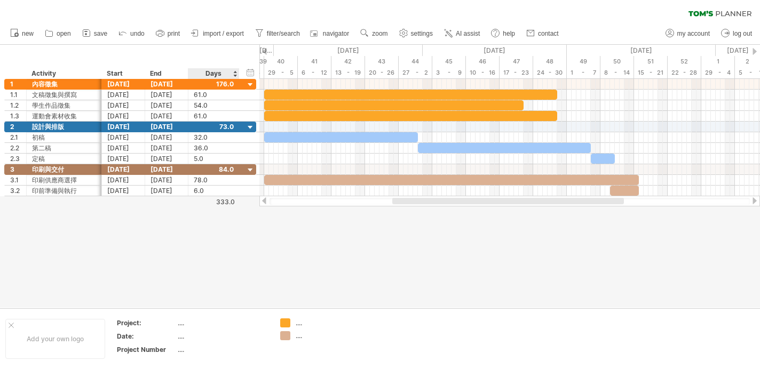
click at [218, 56] on div "hide start/end/duration show start/end/duration ******** Activity Start End Days" at bounding box center [129, 62] width 259 height 34
click at [234, 201] on div "333.0" at bounding box center [212, 202] width 46 height 8
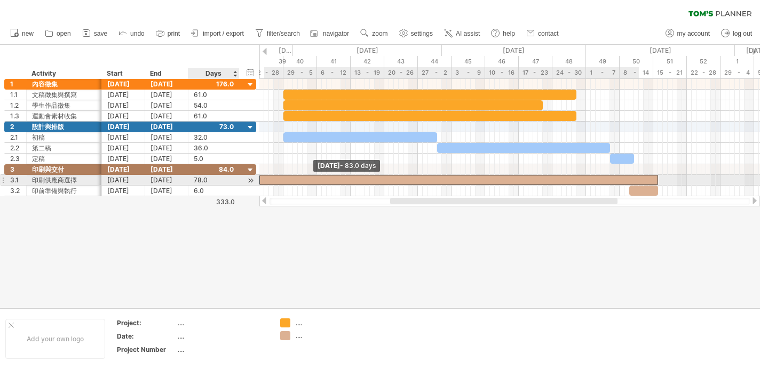
drag, startPoint x: 264, startPoint y: 182, endPoint x: 242, endPoint y: 182, distance: 21.3
click at [242, 182] on div "Trying to reach [DOMAIN_NAME] Connected again... 0% clear filter new 1" at bounding box center [380, 184] width 760 height 369
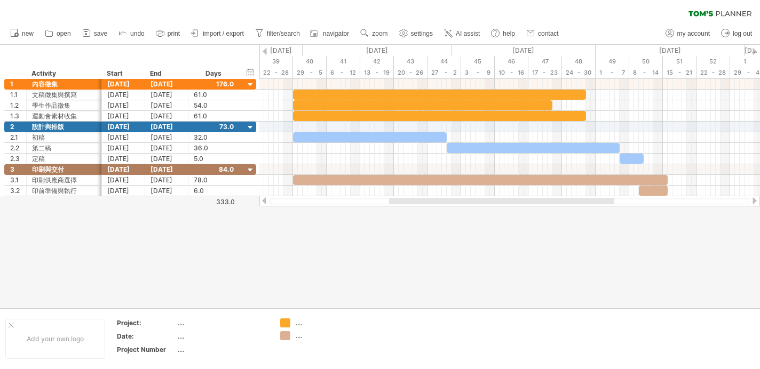
click at [287, 231] on div at bounding box center [380, 176] width 760 height 263
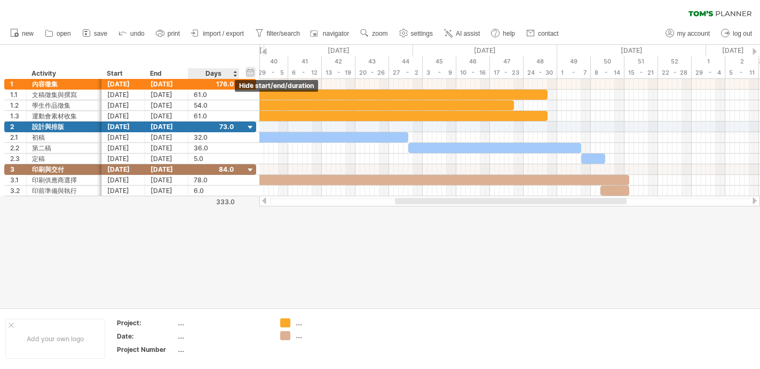
click at [249, 73] on div "hide start/end/duration show start/end/duration" at bounding box center [250, 72] width 10 height 11
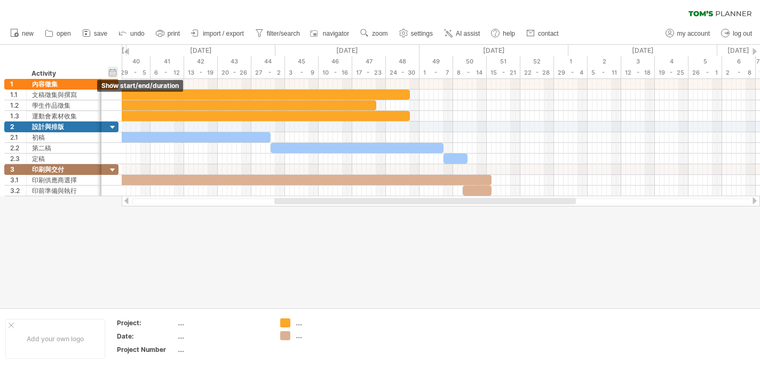
click at [115, 70] on div "hide start/end/duration show start/end/duration" at bounding box center [113, 72] width 10 height 11
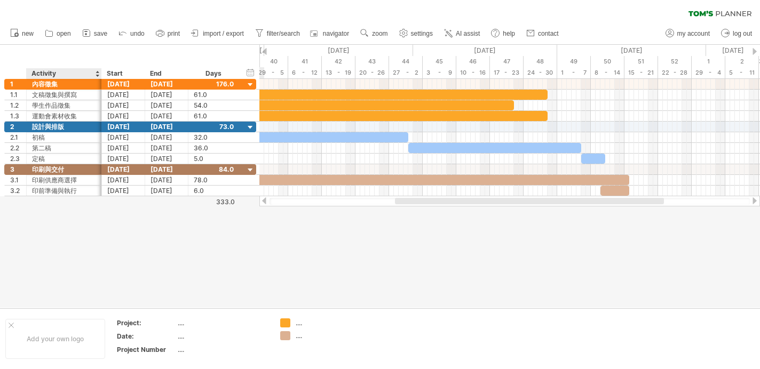
click at [78, 73] on div "Activity" at bounding box center [63, 73] width 64 height 11
click at [0, 0] on input "********" at bounding box center [0, 0] width 0 height 0
click at [118, 71] on div "Start" at bounding box center [123, 73] width 32 height 11
click at [58, 73] on div "Activity" at bounding box center [63, 73] width 64 height 11
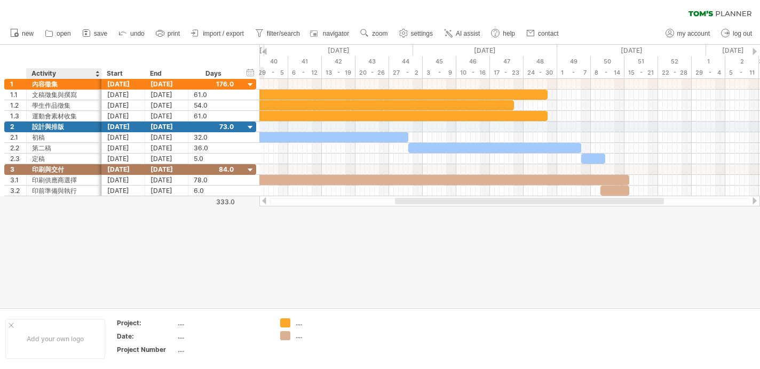
click at [0, 0] on input "********" at bounding box center [0, 0] width 0 height 0
type input "*****"
click at [177, 239] on div at bounding box center [380, 176] width 760 height 263
click at [346, 48] on div "[DATE]" at bounding box center [338, 50] width 149 height 11
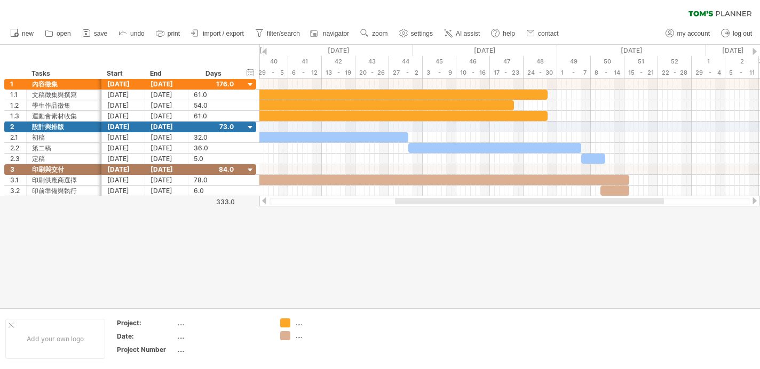
click at [331, 267] on div at bounding box center [380, 176] width 760 height 263
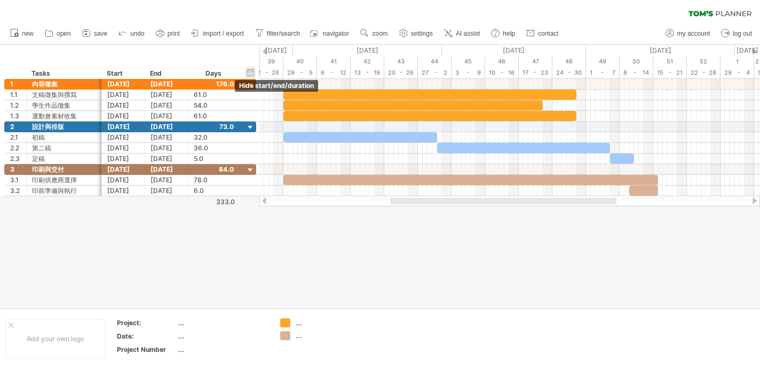
click at [250, 71] on div "hide start/end/duration show start/end/duration" at bounding box center [250, 72] width 10 height 11
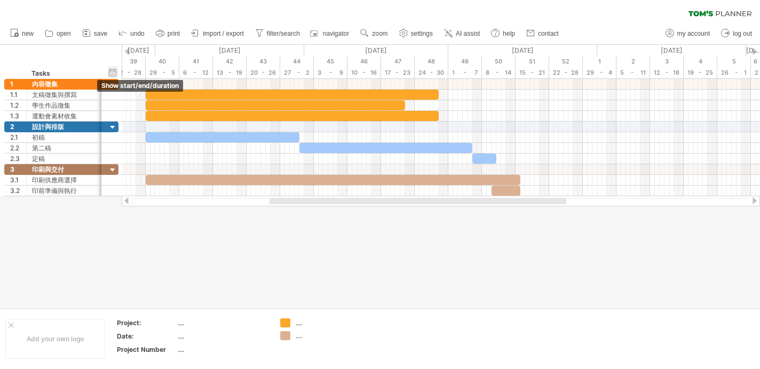
click at [111, 70] on div "hide start/end/duration show start/end/duration" at bounding box center [113, 72] width 10 height 11
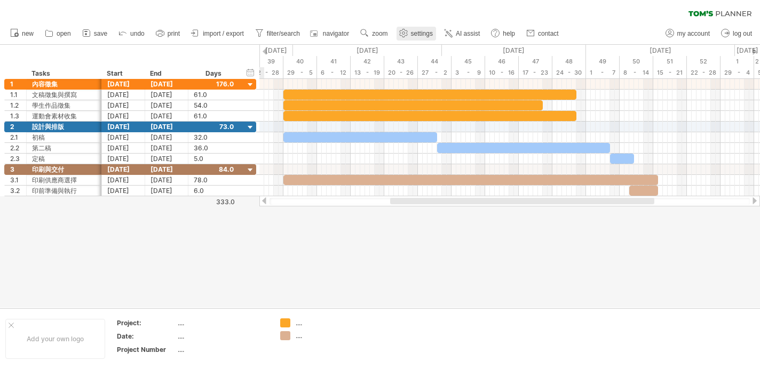
click at [409, 32] on use at bounding box center [403, 33] width 11 height 11
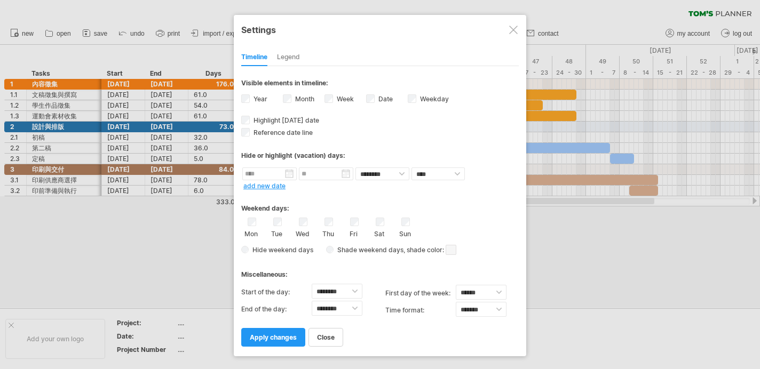
click at [290, 54] on div "Legend" at bounding box center [288, 57] width 23 height 17
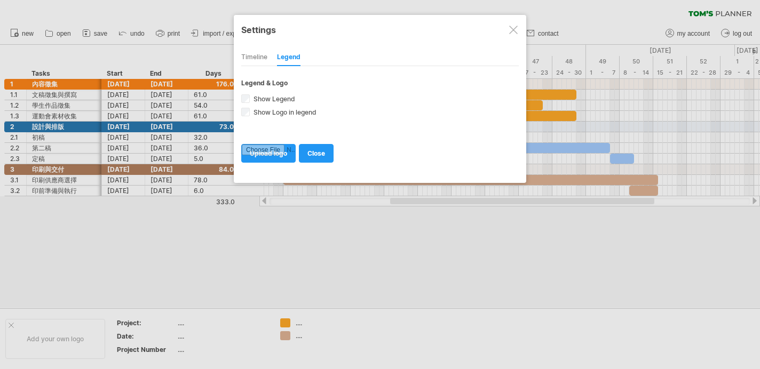
click at [260, 55] on div "Timeline" at bounding box center [254, 57] width 26 height 17
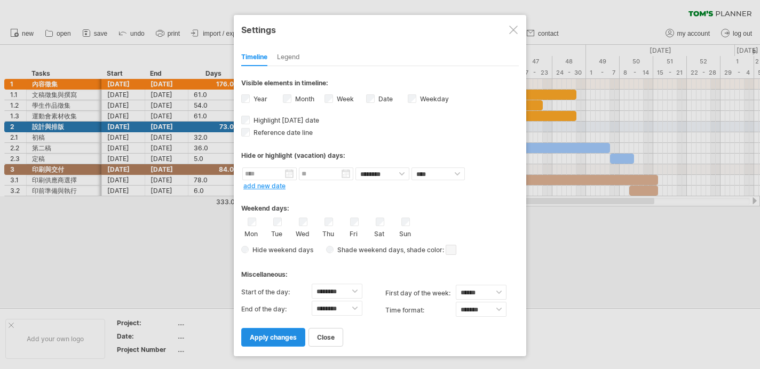
click at [273, 335] on span "apply changes" at bounding box center [273, 338] width 47 height 8
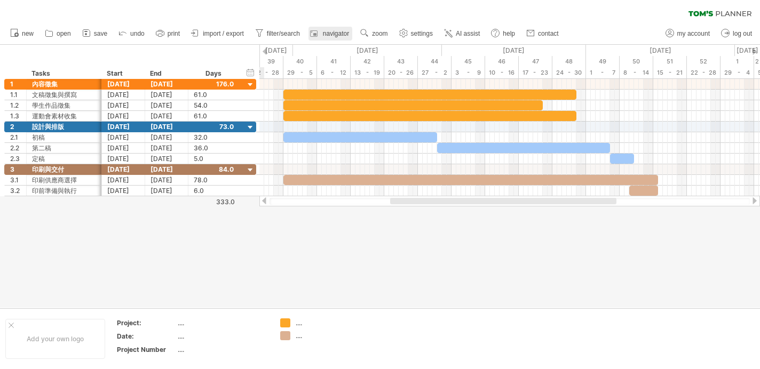
click at [347, 33] on span "navigator" at bounding box center [336, 33] width 26 height 7
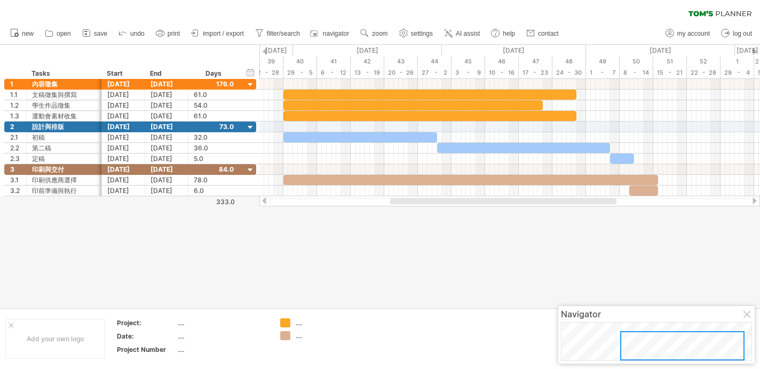
click at [748, 312] on div at bounding box center [747, 315] width 9 height 9
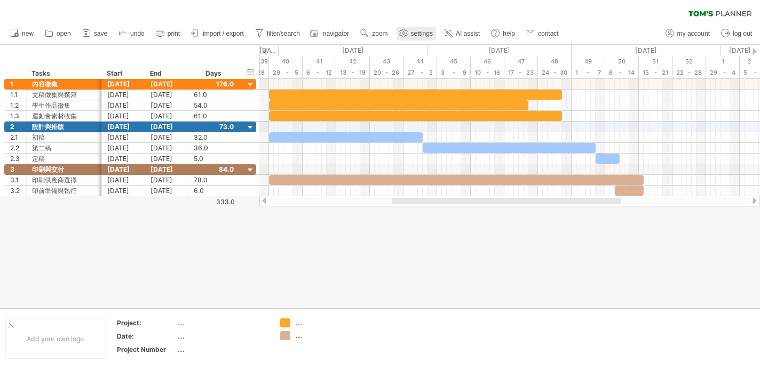
click at [423, 38] on link "settings" at bounding box center [415, 34] width 39 height 14
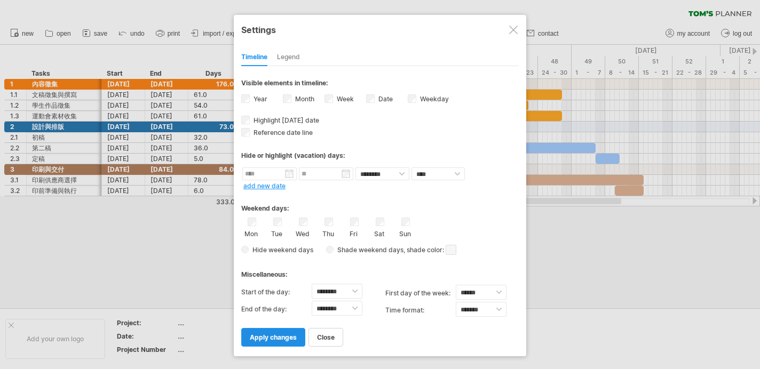
click at [268, 334] on span "apply changes" at bounding box center [273, 338] width 47 height 8
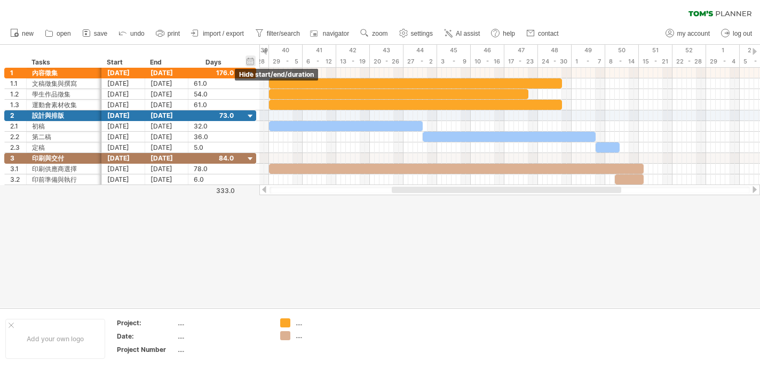
click at [248, 60] on div "hide start/end/duration show start/end/duration" at bounding box center [250, 60] width 10 height 11
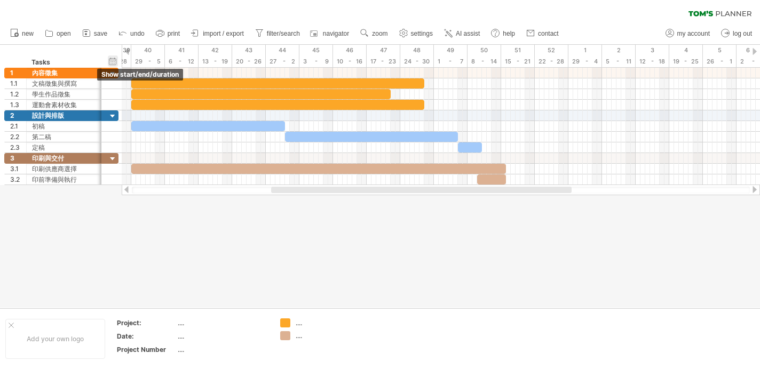
click at [112, 58] on div "hide start/end/duration show start/end/duration" at bounding box center [113, 60] width 10 height 11
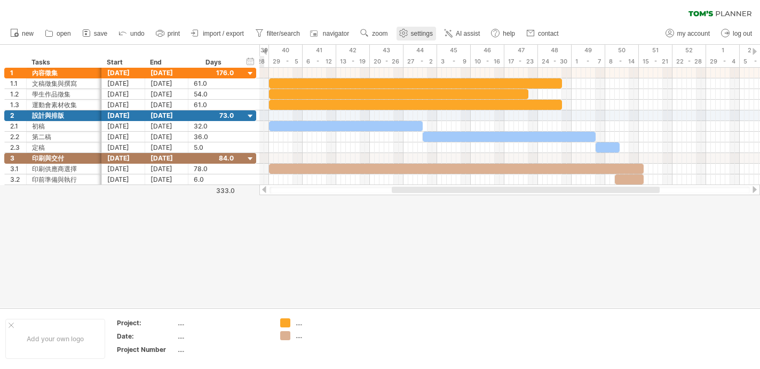
click at [433, 32] on span "settings" at bounding box center [422, 33] width 22 height 7
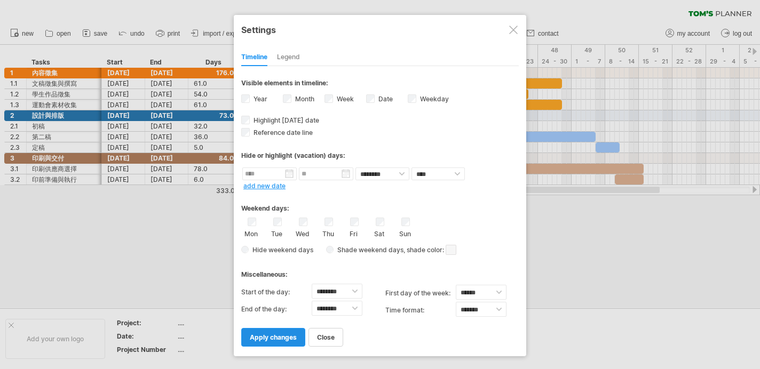
click at [263, 334] on span "apply changes" at bounding box center [273, 338] width 47 height 8
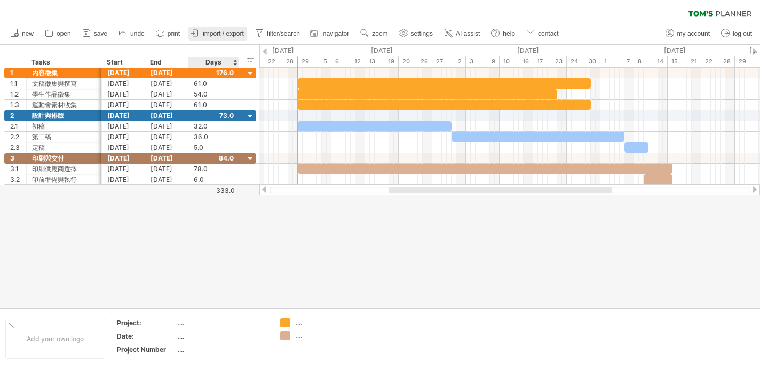
click at [221, 38] on link "import / export" at bounding box center [217, 34] width 59 height 14
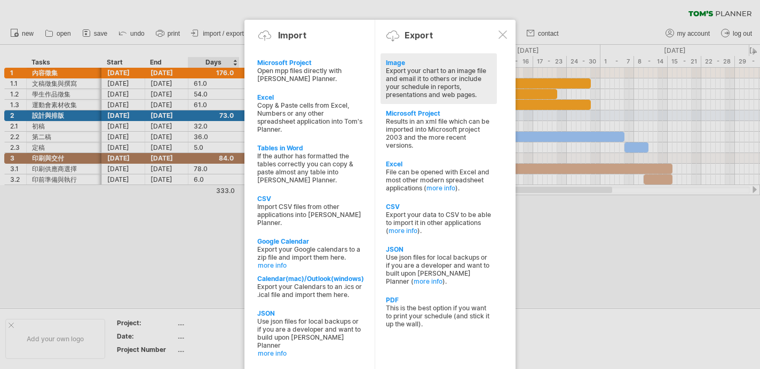
click at [438, 84] on div "Export your chart to an image file and email it to others or include your sched…" at bounding box center [439, 83] width 106 height 32
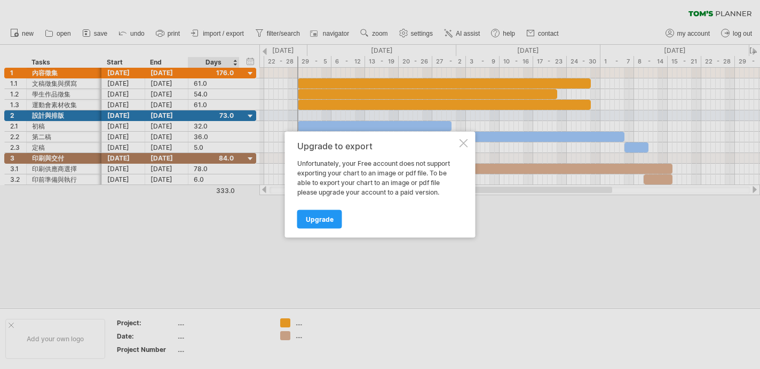
click at [462, 145] on div at bounding box center [463, 143] width 9 height 9
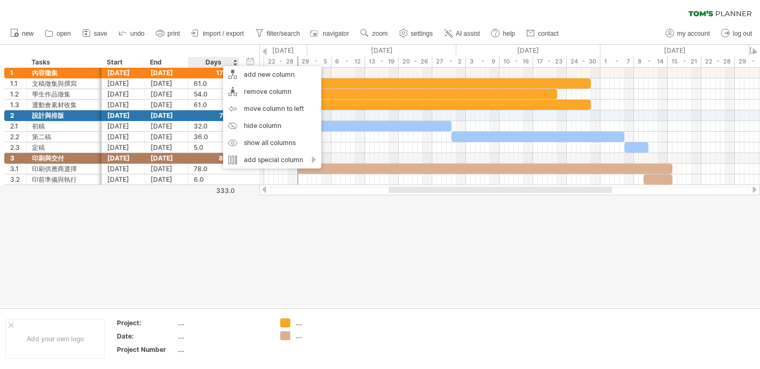
click at [233, 241] on div at bounding box center [380, 176] width 760 height 263
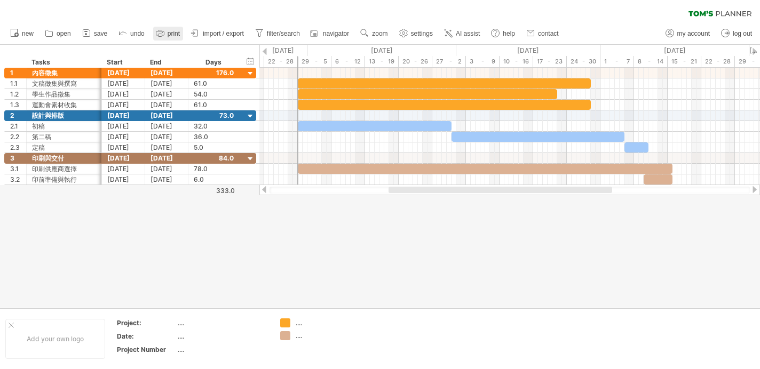
click at [172, 34] on span "print" at bounding box center [174, 33] width 12 height 7
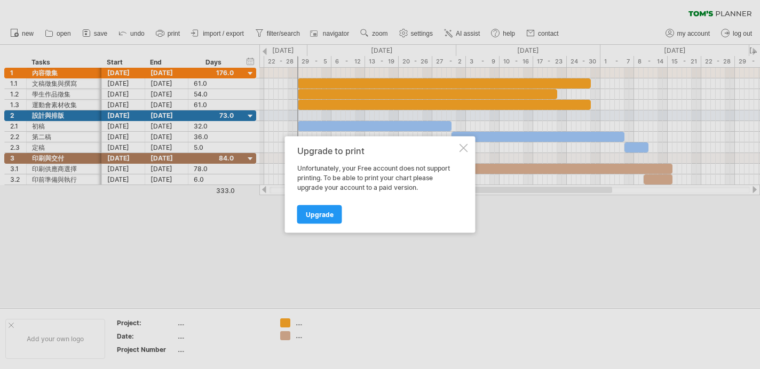
click at [466, 145] on div at bounding box center [463, 148] width 9 height 9
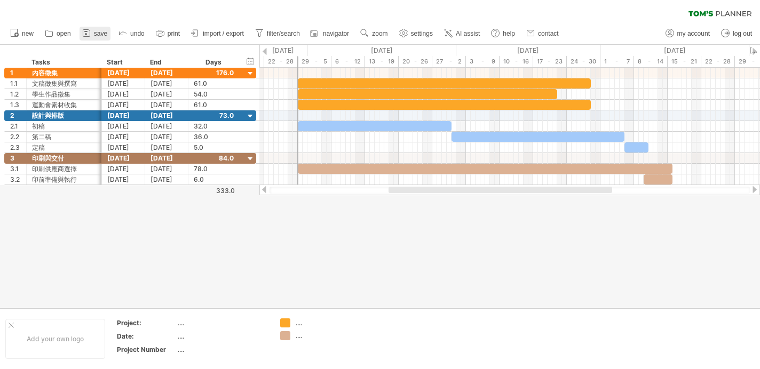
click at [88, 33] on icon at bounding box center [86, 33] width 11 height 11
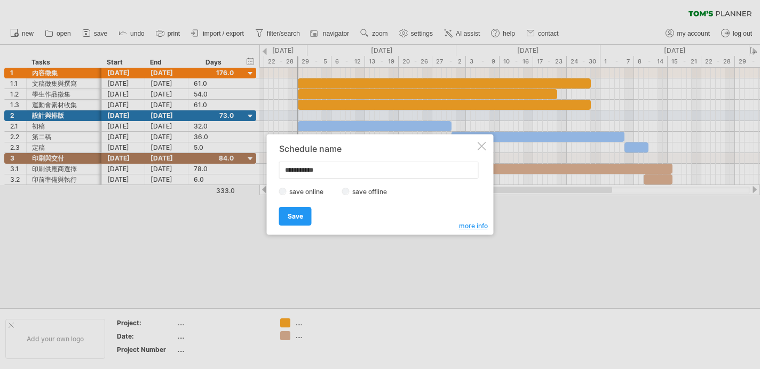
drag, startPoint x: 328, startPoint y: 170, endPoint x: 282, endPoint y: 170, distance: 45.4
click at [282, 170] on input "**********" at bounding box center [379, 170] width 200 height 17
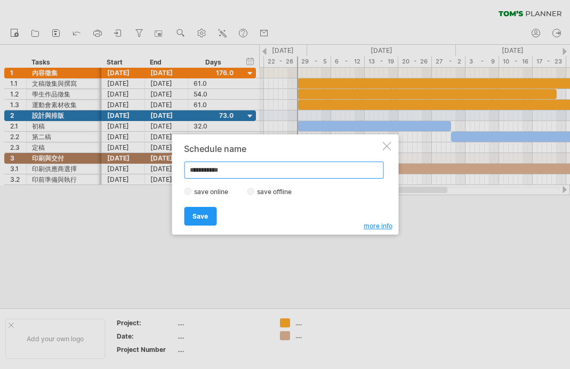
click at [240, 170] on input "**********" at bounding box center [284, 170] width 200 height 17
drag, startPoint x: 235, startPoint y: 170, endPoint x: 187, endPoint y: 170, distance: 47.5
click at [187, 170] on input "**********" at bounding box center [284, 170] width 200 height 17
paste input "text"
click at [261, 172] on input "**" at bounding box center [284, 170] width 200 height 17
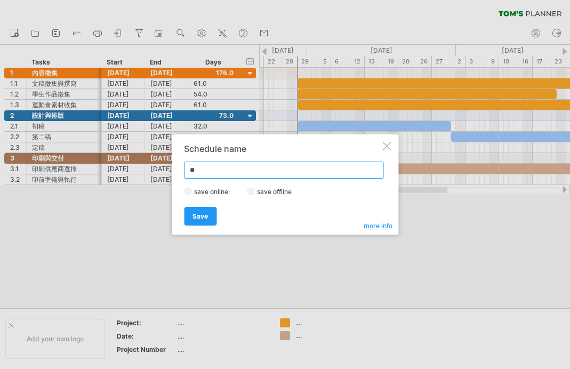
paste input "**"
type input "****"
click at [202, 221] on link "Save" at bounding box center [200, 216] width 33 height 19
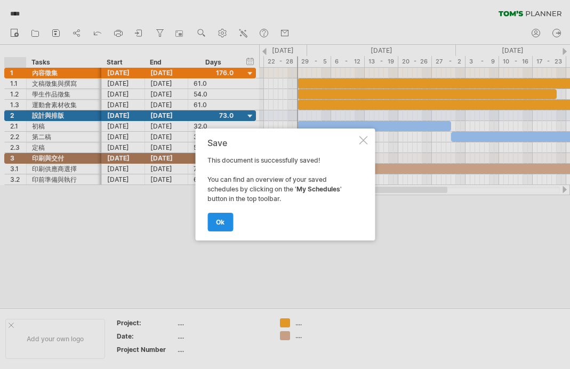
click at [225, 222] on link "ok" at bounding box center [221, 222] width 26 height 19
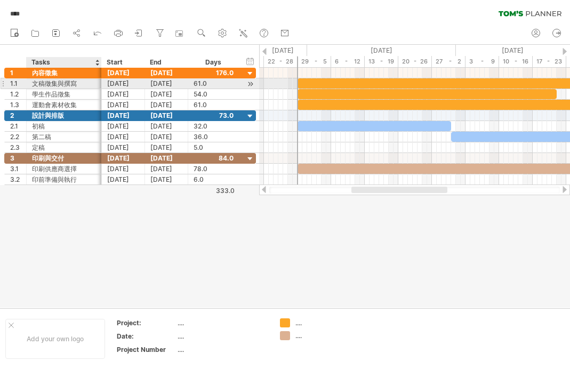
click at [99, 83] on div at bounding box center [100, 83] width 5 height 11
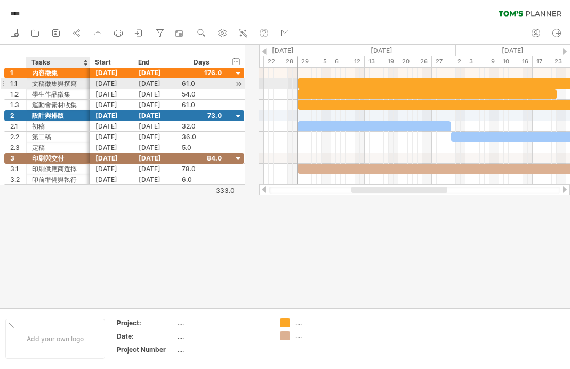
drag, startPoint x: 99, startPoint y: 83, endPoint x: 88, endPoint y: 84, distance: 11.8
click at [88, 84] on div at bounding box center [88, 83] width 5 height 11
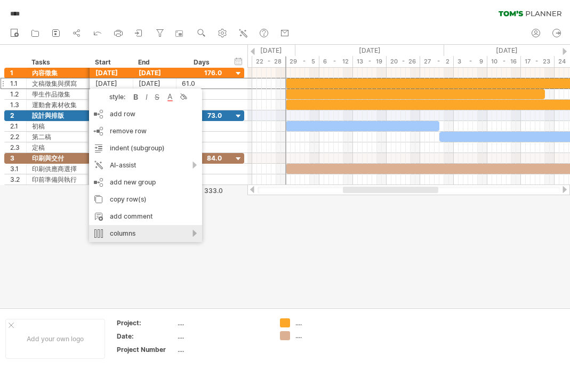
click at [194, 237] on div "columns" at bounding box center [145, 233] width 113 height 17
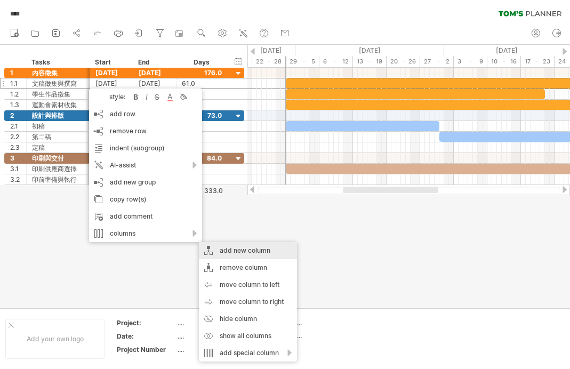
click at [268, 249] on div "add new column" at bounding box center [248, 250] width 98 height 17
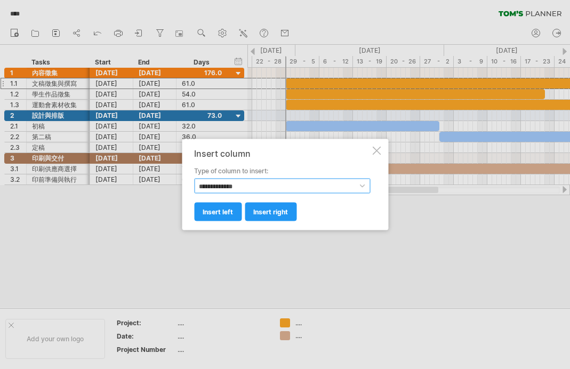
click at [274, 181] on select "**********" at bounding box center [282, 186] width 176 height 15
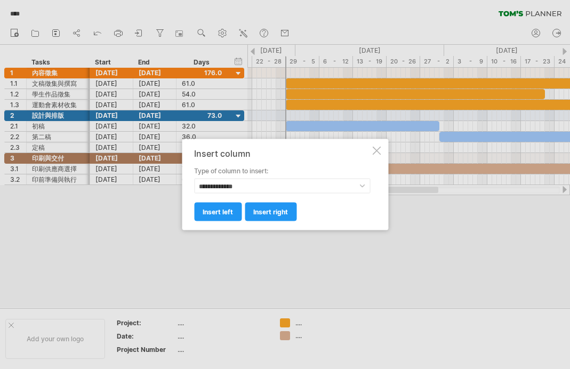
click at [378, 154] on div at bounding box center [376, 151] width 9 height 9
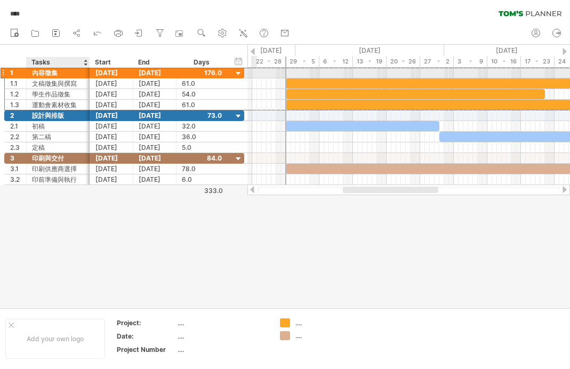
click at [79, 72] on div "內容徵集" at bounding box center [58, 73] width 52 height 10
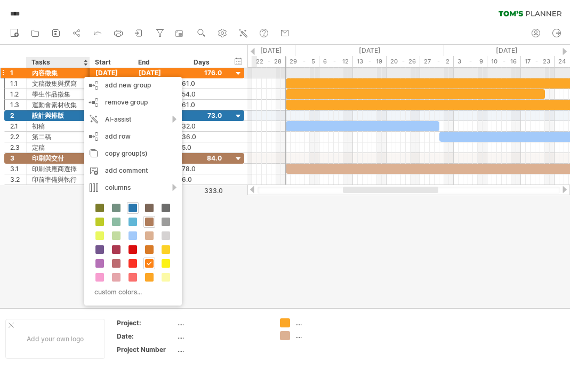
click at [104, 71] on div "[DATE]" at bounding box center [111, 73] width 43 height 10
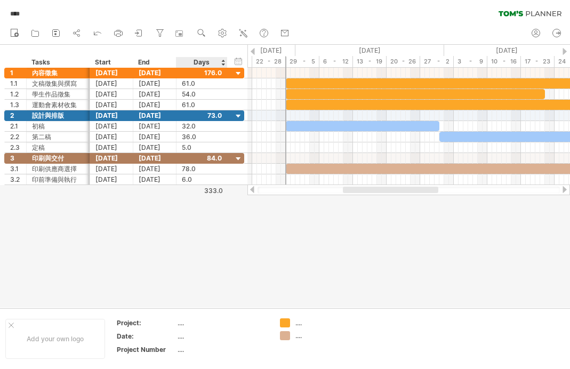
click at [220, 224] on div at bounding box center [285, 176] width 570 height 263
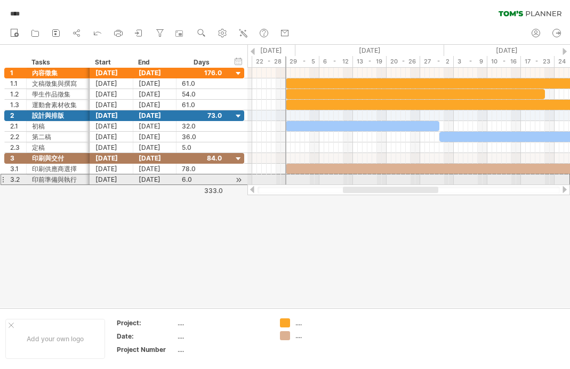
click at [3, 181] on div at bounding box center [3, 179] width 4 height 11
click at [5, 181] on div "3.2" at bounding box center [16, 179] width 22 height 10
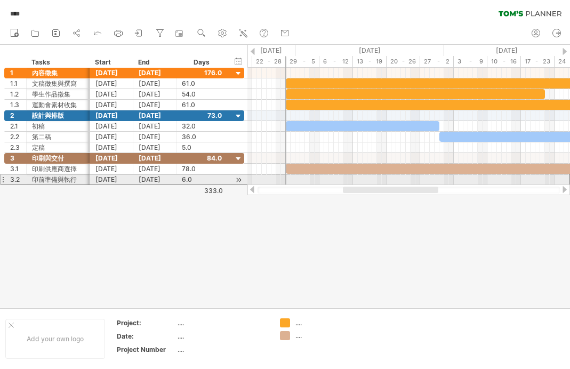
click at [3, 180] on div at bounding box center [3, 179] width 4 height 11
click at [17, 180] on div "3.2" at bounding box center [18, 179] width 16 height 10
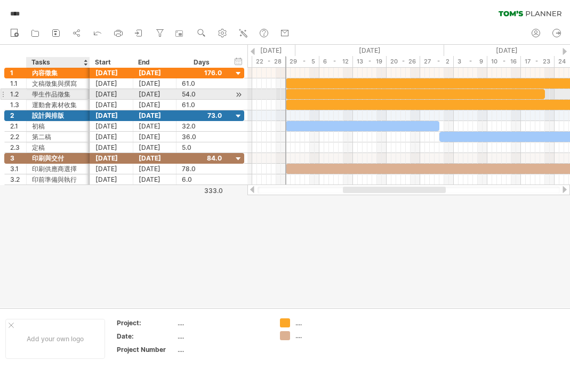
click at [71, 95] on div "學生作品徵集" at bounding box center [58, 94] width 52 height 10
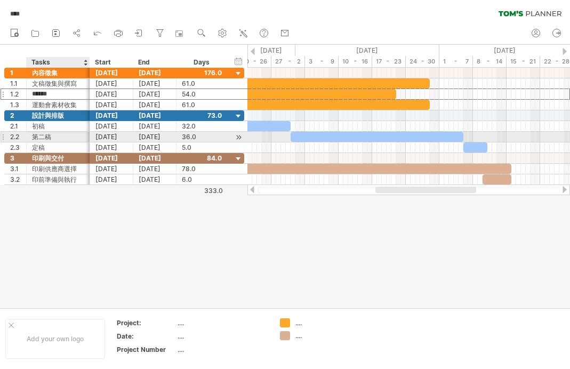
click at [61, 139] on div "第二稿" at bounding box center [58, 137] width 52 height 10
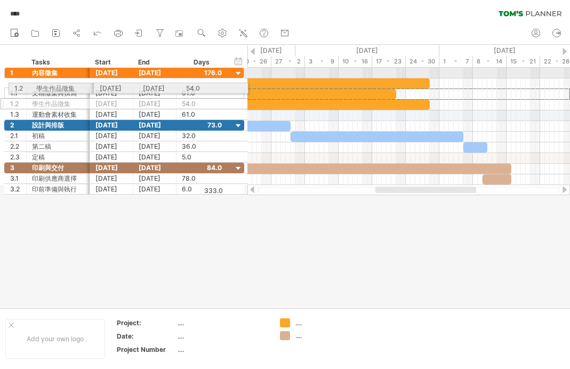
drag, startPoint x: 3, startPoint y: 94, endPoint x: 4, endPoint y: 86, distance: 7.5
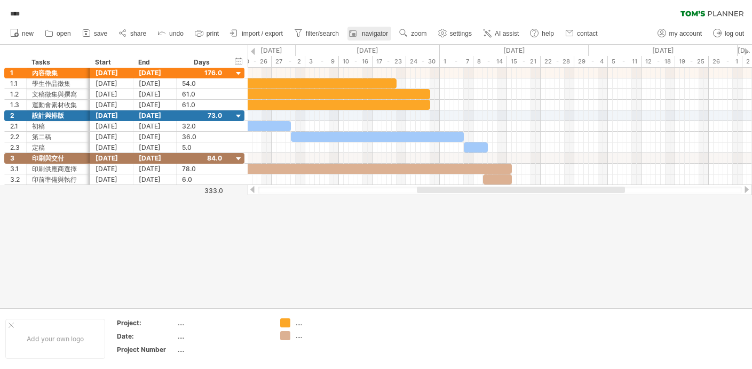
click at [371, 30] on link "navigator" at bounding box center [369, 34] width 44 height 14
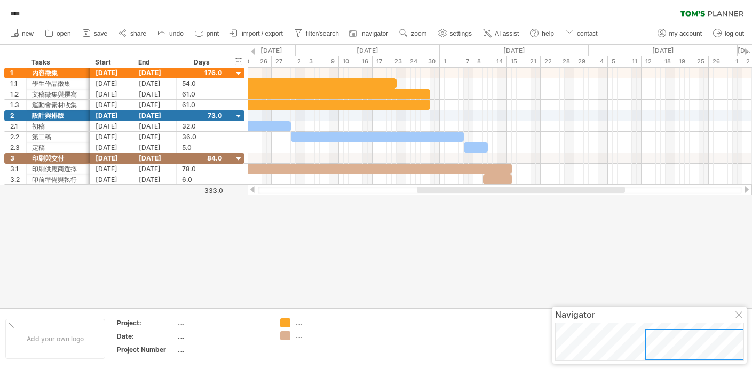
click at [739, 317] on div at bounding box center [739, 316] width 9 height 9
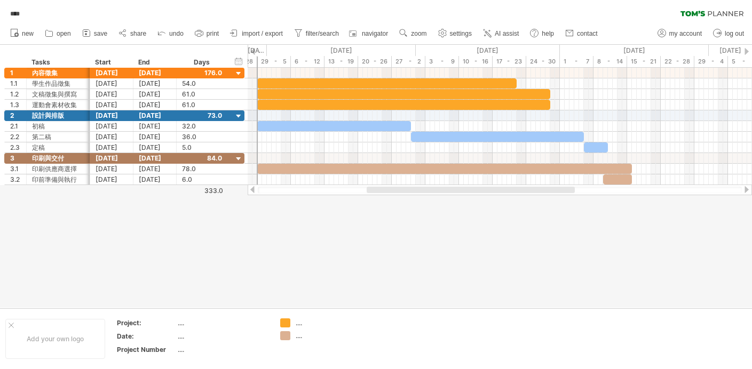
drag, startPoint x: 552, startPoint y: 189, endPoint x: 501, endPoint y: 188, distance: 50.7
click at [501, 188] on div at bounding box center [471, 190] width 208 height 6
click at [246, 205] on div at bounding box center [376, 176] width 752 height 263
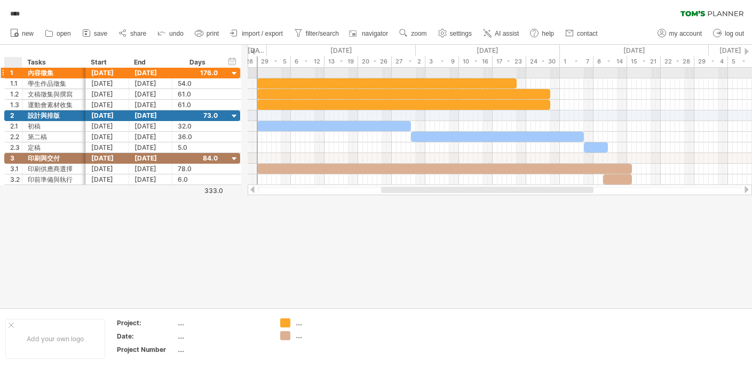
click at [21, 72] on div at bounding box center [20, 73] width 5 height 11
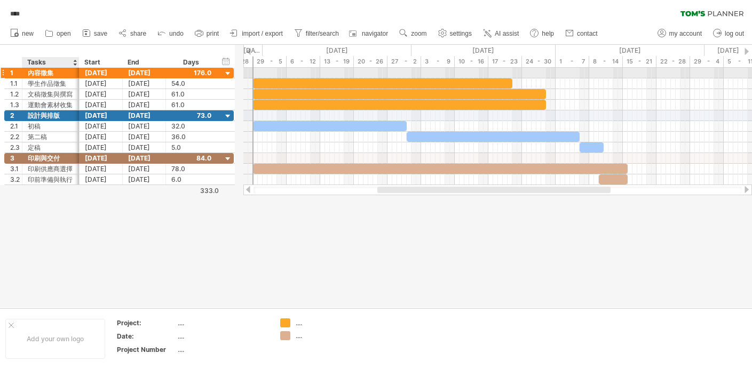
drag, startPoint x: 84, startPoint y: 71, endPoint x: 77, endPoint y: 72, distance: 6.4
click at [77, 72] on div at bounding box center [77, 73] width 5 height 11
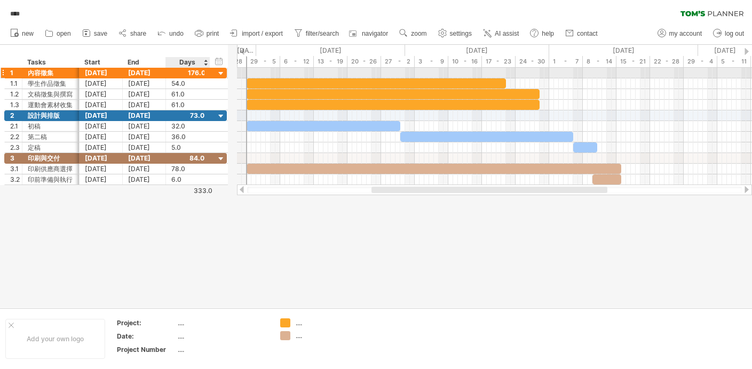
drag, startPoint x: 213, startPoint y: 76, endPoint x: 207, endPoint y: 77, distance: 7.0
click at [207, 77] on div at bounding box center [208, 73] width 5 height 11
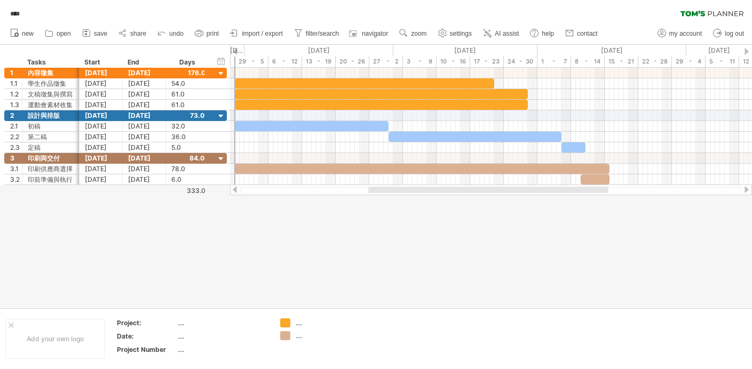
click at [383, 188] on div at bounding box center [488, 190] width 240 height 6
click at [426, 30] on span "zoom" at bounding box center [418, 33] width 15 height 7
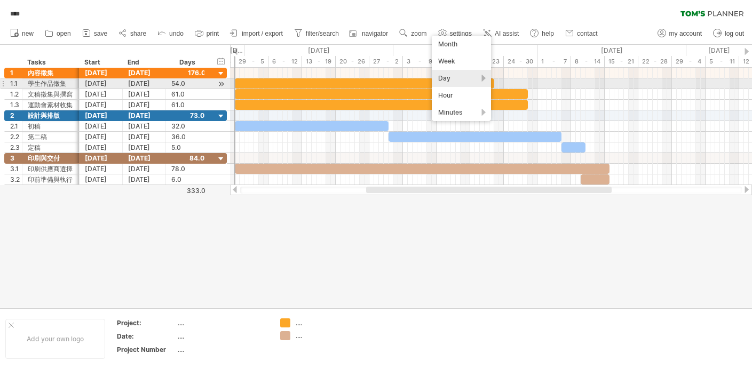
click at [483, 79] on div "Day" at bounding box center [461, 78] width 59 height 17
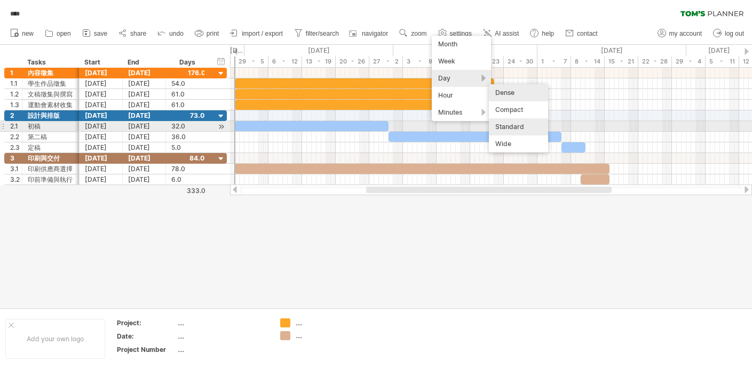
click at [521, 130] on div "Standard" at bounding box center [518, 126] width 59 height 17
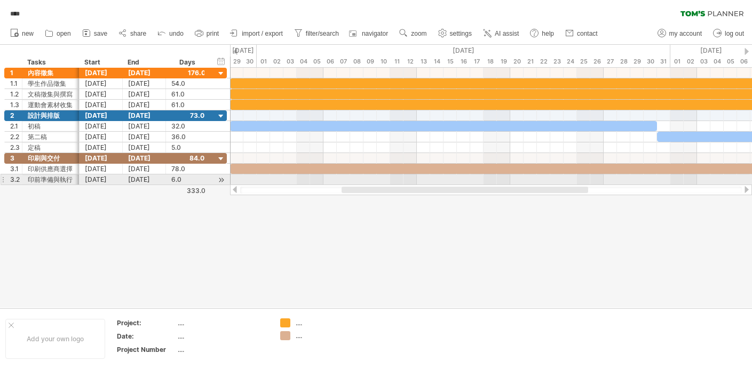
drag, startPoint x: 447, startPoint y: 192, endPoint x: 449, endPoint y: 184, distance: 7.9
click at [449, 185] on div at bounding box center [491, 190] width 522 height 11
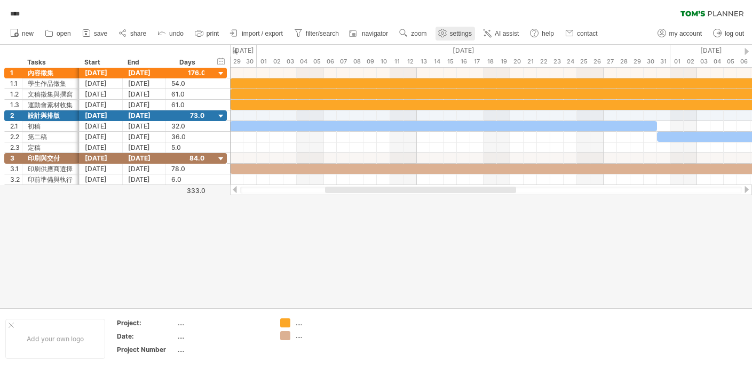
click at [463, 33] on span "settings" at bounding box center [461, 33] width 22 height 7
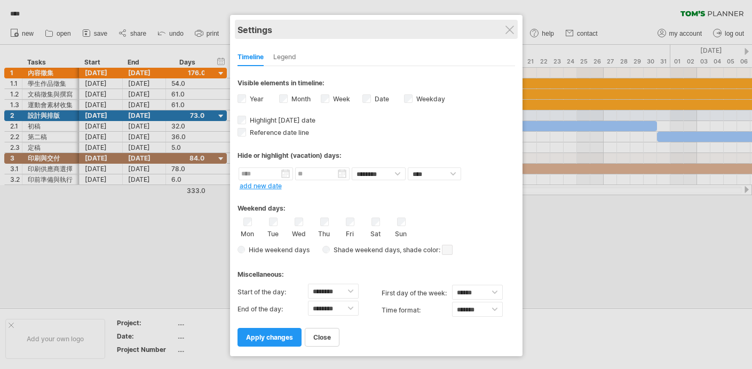
click at [514, 29] on div "Settings" at bounding box center [375, 29] width 277 height 19
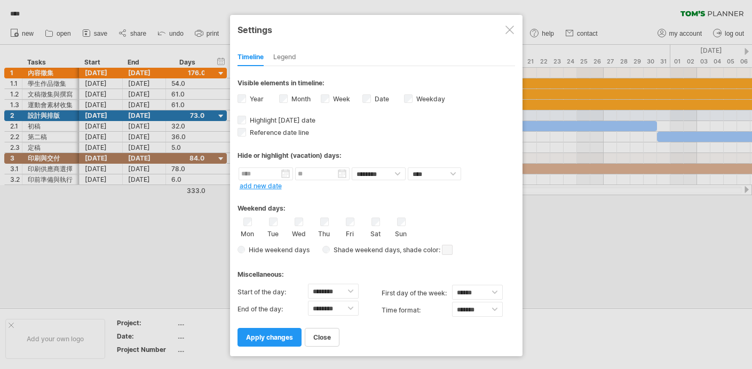
click at [509, 29] on div at bounding box center [509, 30] width 9 height 9
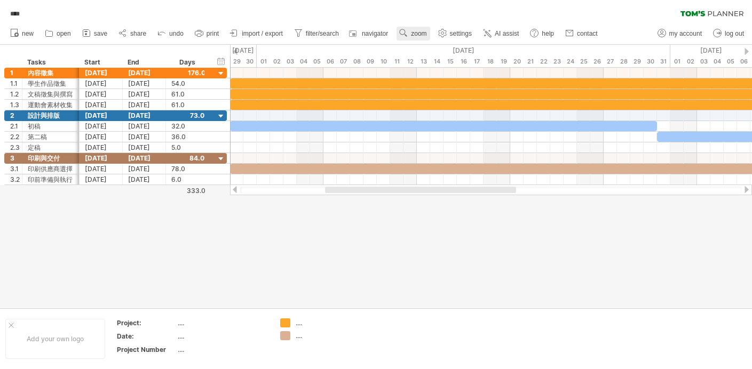
click at [426, 30] on span "zoom" at bounding box center [418, 33] width 15 height 7
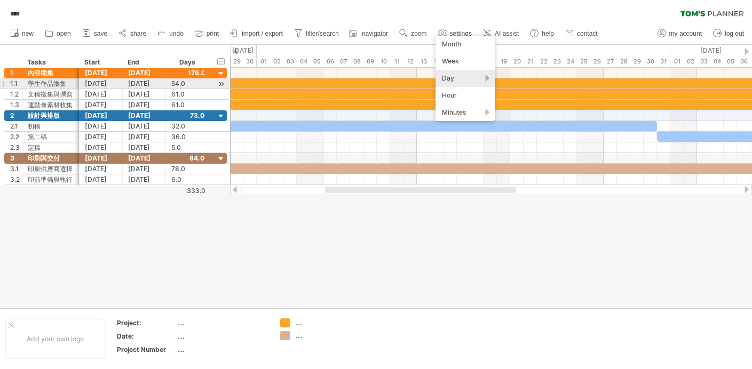
click at [484, 81] on div "Day" at bounding box center [464, 78] width 59 height 17
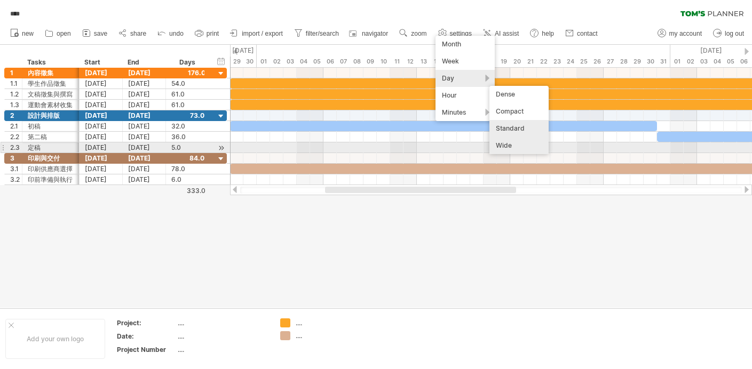
click at [520, 146] on div "Wide" at bounding box center [518, 145] width 59 height 17
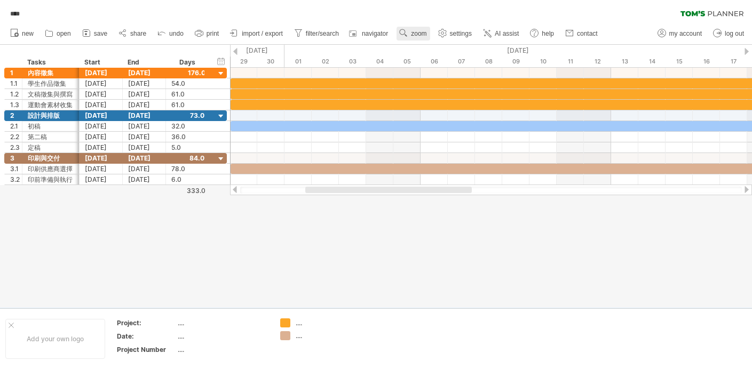
click at [426, 32] on span "zoom" at bounding box center [418, 33] width 15 height 7
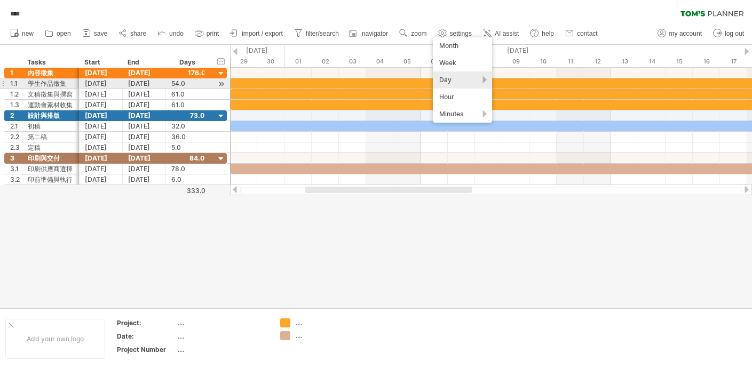
click at [485, 81] on div "Day" at bounding box center [462, 80] width 59 height 17
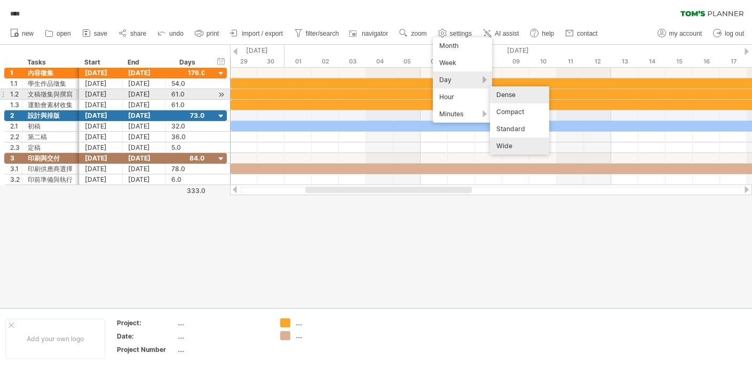
click at [514, 98] on div "Dense" at bounding box center [519, 94] width 59 height 17
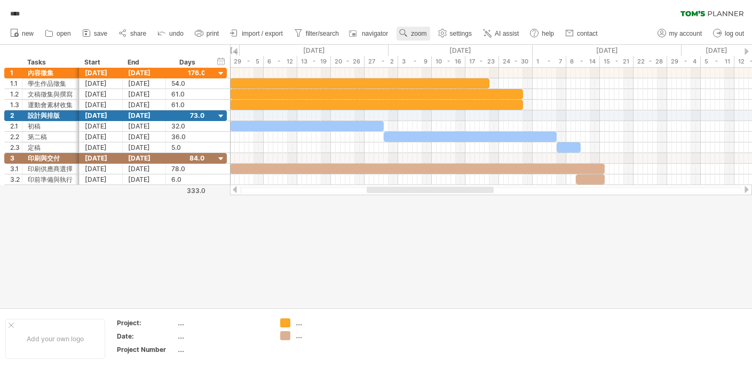
click at [422, 32] on link "zoom" at bounding box center [412, 34] width 33 height 14
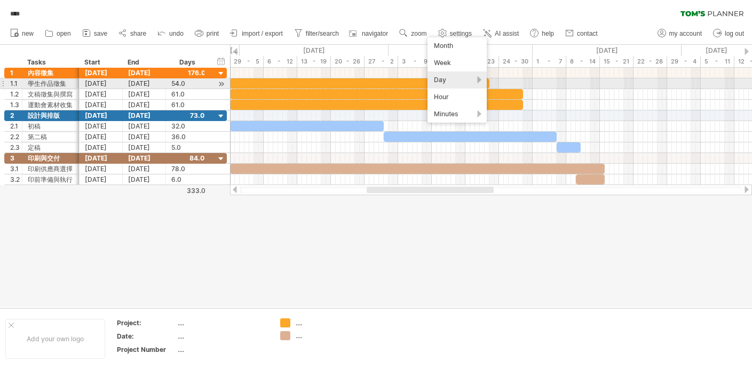
click at [482, 80] on div "Day" at bounding box center [456, 80] width 59 height 17
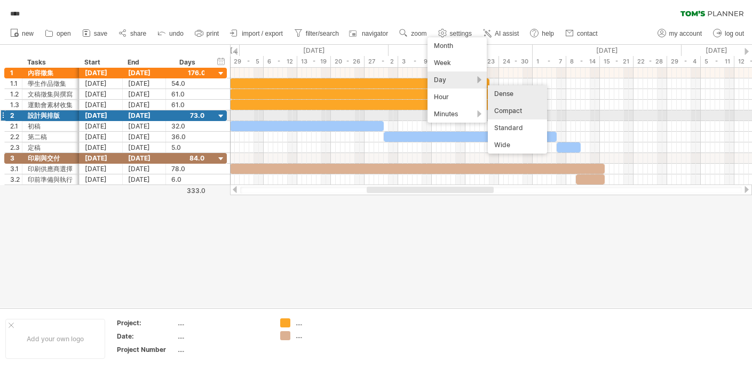
click at [520, 112] on div "Compact" at bounding box center [517, 110] width 59 height 17
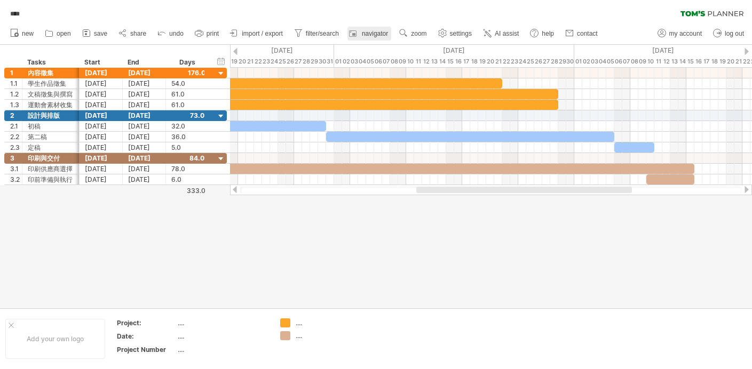
click at [387, 35] on span "navigator" at bounding box center [375, 33] width 26 height 7
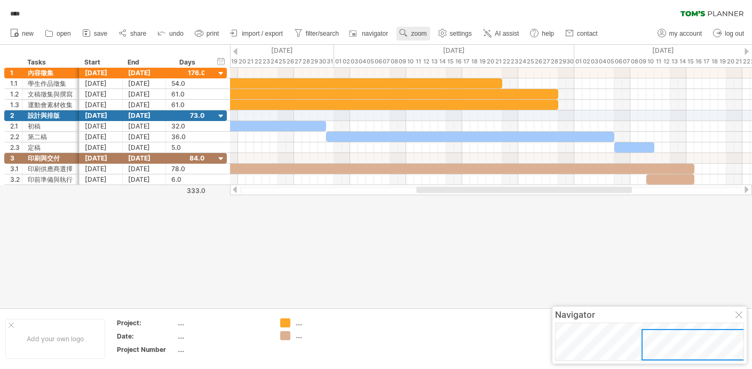
click at [426, 33] on span "zoom" at bounding box center [418, 33] width 15 height 7
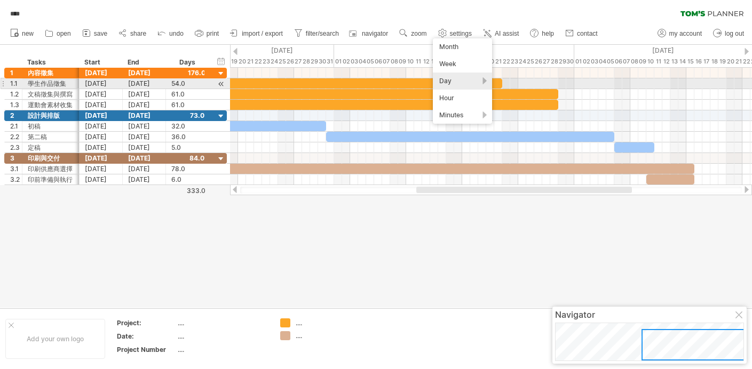
click at [484, 82] on div "Day" at bounding box center [462, 81] width 59 height 17
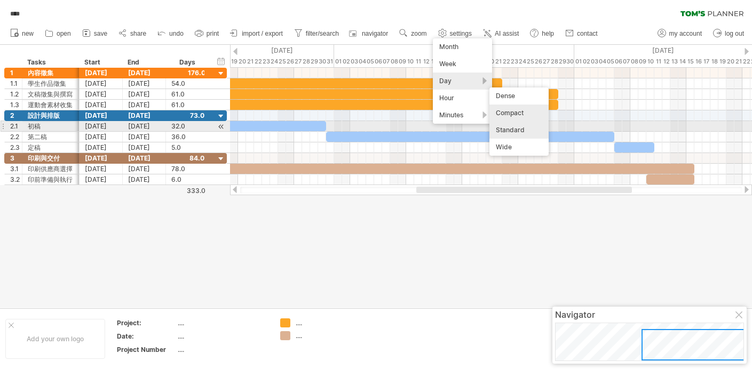
click at [526, 131] on div "Standard" at bounding box center [518, 130] width 59 height 17
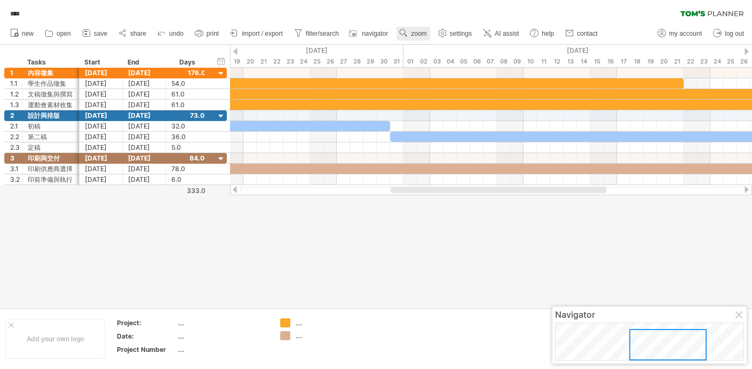
click at [425, 27] on link "zoom" at bounding box center [412, 34] width 33 height 14
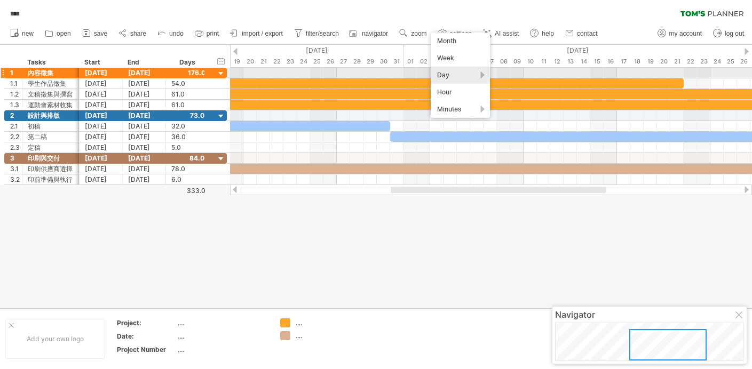
click at [483, 77] on div "Day" at bounding box center [460, 75] width 59 height 17
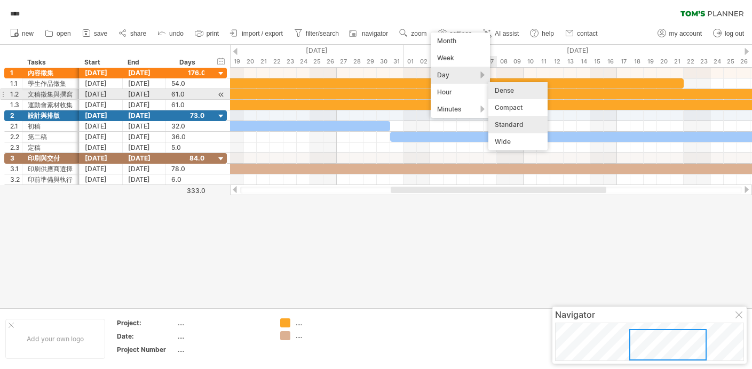
click at [518, 97] on div "Dense" at bounding box center [517, 90] width 59 height 17
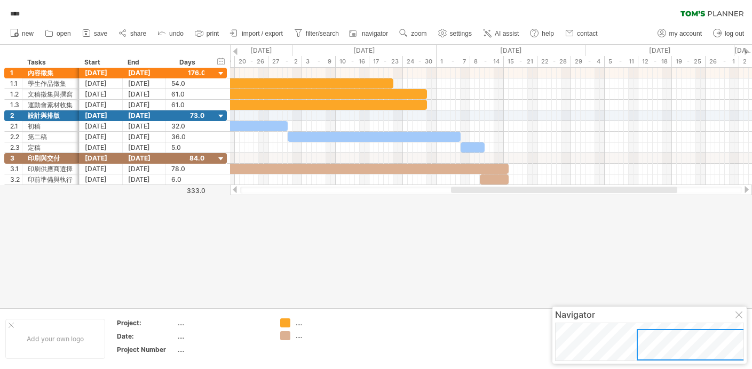
click at [451, 233] on div at bounding box center [376, 176] width 752 height 263
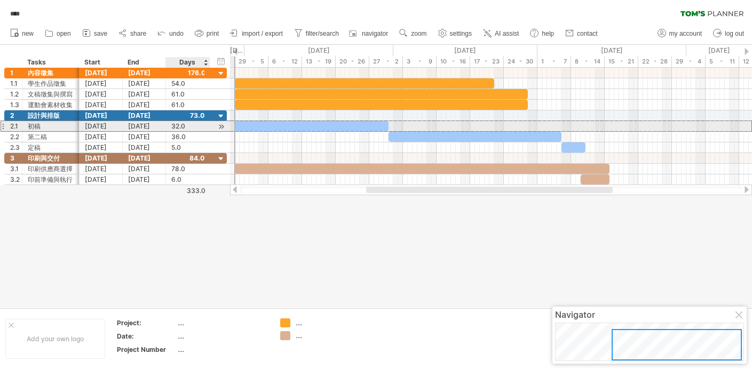
click at [213, 128] on div "2.1 ** 初稿 [DATE] [DATE] 32.0 32.0" at bounding box center [115, 126] width 223 height 11
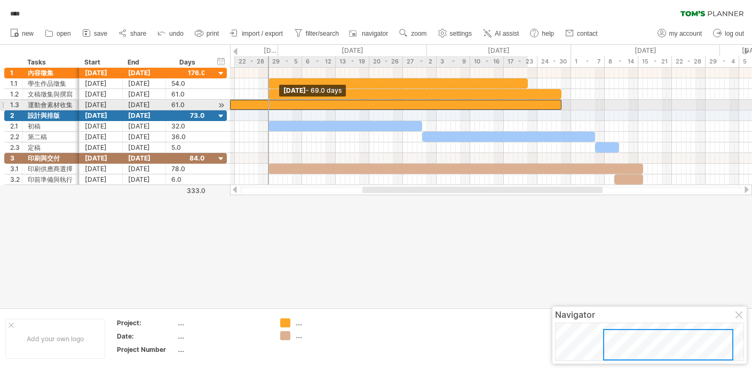
drag, startPoint x: 234, startPoint y: 108, endPoint x: 222, endPoint y: 108, distance: 11.7
click at [222, 108] on div "Trying to reach [DOMAIN_NAME] Connected again... 0% autosave... **** clear filt…" at bounding box center [376, 184] width 752 height 369
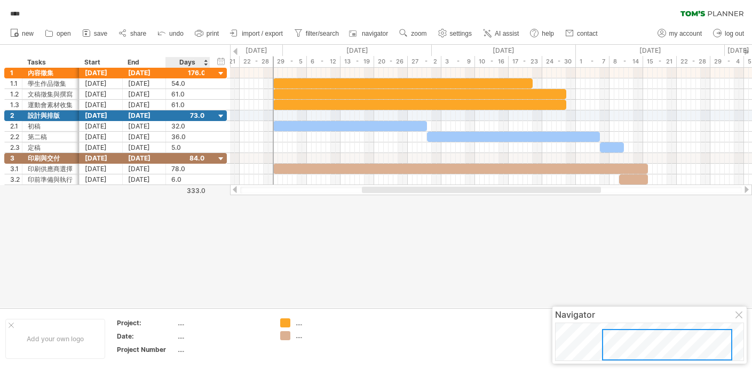
click at [203, 187] on div "333.0" at bounding box center [185, 191] width 39 height 8
drag, startPoint x: 221, startPoint y: 155, endPoint x: 209, endPoint y: 155, distance: 11.7
click at [209, 155] on div "3 ***** 印刷與交付 [DATE] [DATE] 84.0" at bounding box center [115, 158] width 223 height 11
click at [223, 158] on div at bounding box center [221, 159] width 10 height 10
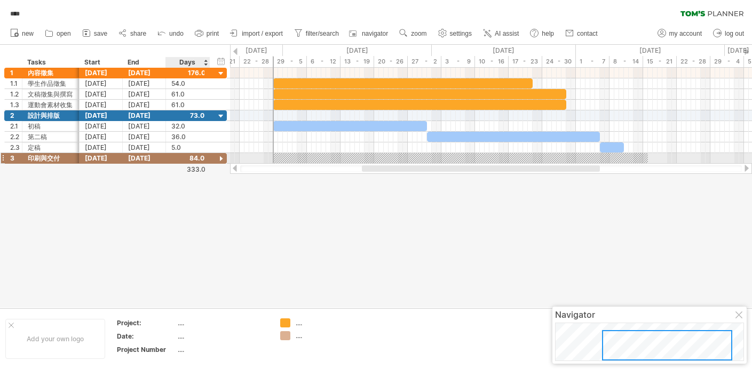
click at [223, 158] on div at bounding box center [221, 159] width 10 height 10
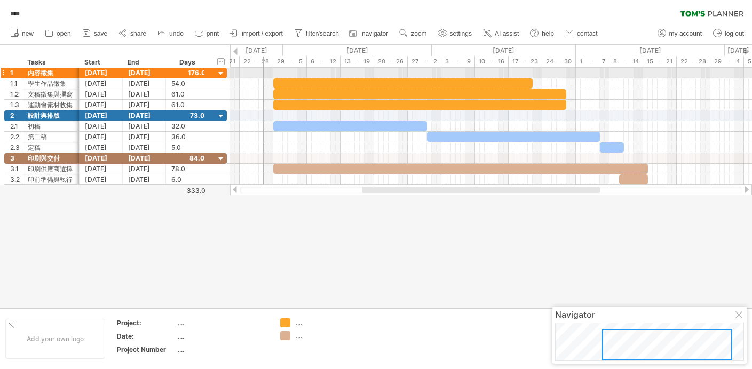
drag, startPoint x: 273, startPoint y: 74, endPoint x: 264, endPoint y: 74, distance: 9.6
click at [264, 74] on div at bounding box center [263, 126] width 1 height 117
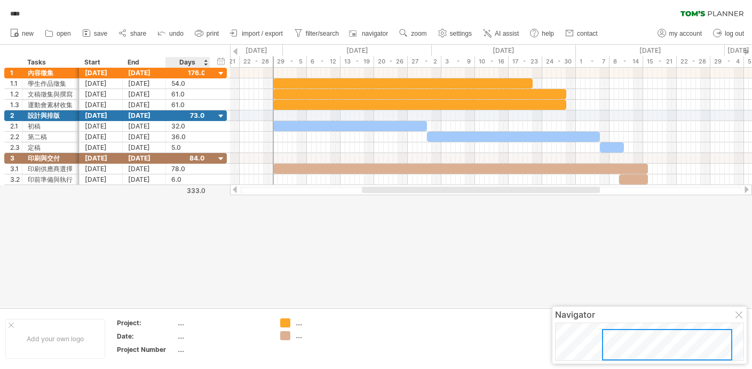
click at [217, 210] on div at bounding box center [376, 176] width 752 height 263
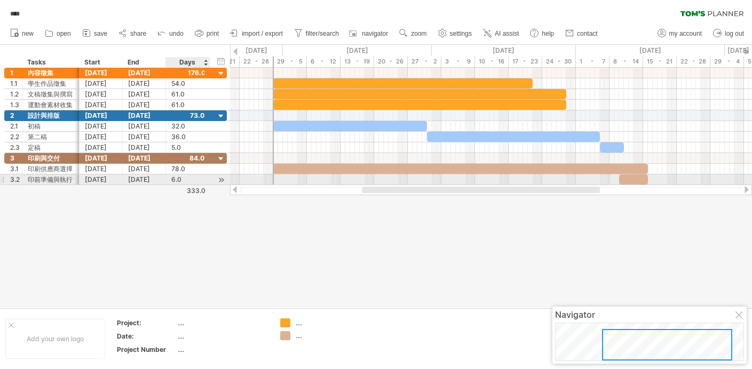
drag, startPoint x: 223, startPoint y: 180, endPoint x: 205, endPoint y: 180, distance: 17.1
click at [205, 180] on div "3.2 ******* 印前準備與執行 [DATE] [DATE] 6.0 6.0" at bounding box center [115, 179] width 223 height 11
drag, startPoint x: 208, startPoint y: 180, endPoint x: 216, endPoint y: 178, distance: 7.8
click at [216, 178] on div at bounding box center [215, 179] width 5 height 11
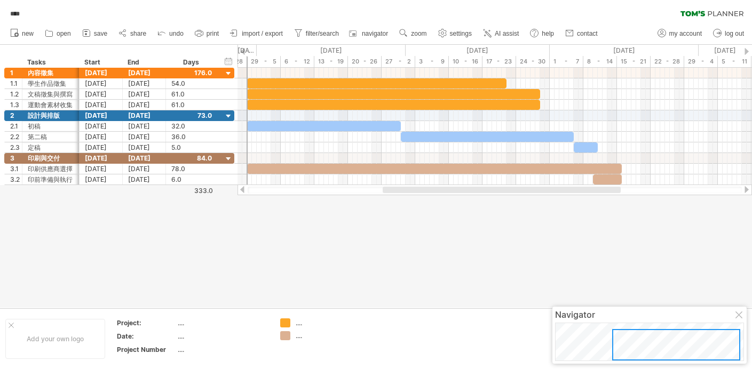
drag, startPoint x: 387, startPoint y: 187, endPoint x: 401, endPoint y: 186, distance: 14.5
click at [401, 186] on div at bounding box center [494, 190] width 514 height 11
click at [227, 60] on div "hide start/end/duration show start/end/duration" at bounding box center [229, 60] width 10 height 11
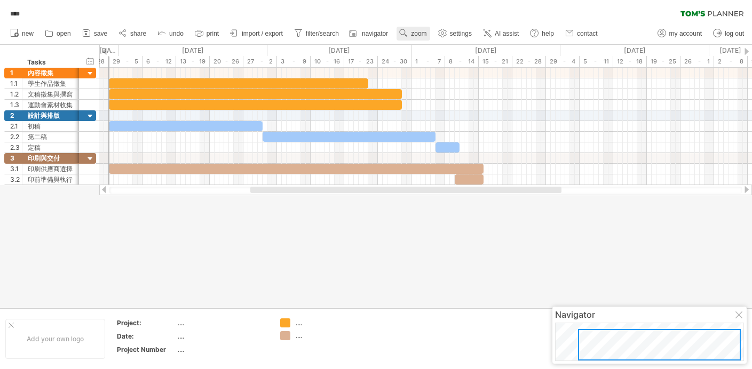
click at [425, 31] on span "zoom" at bounding box center [418, 33] width 15 height 7
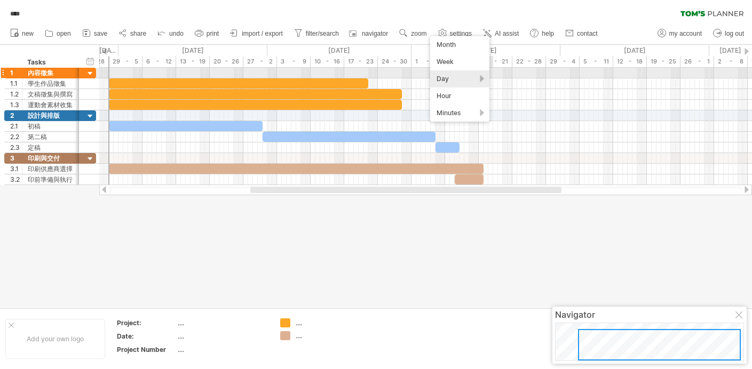
click at [483, 74] on div "Day" at bounding box center [459, 78] width 59 height 17
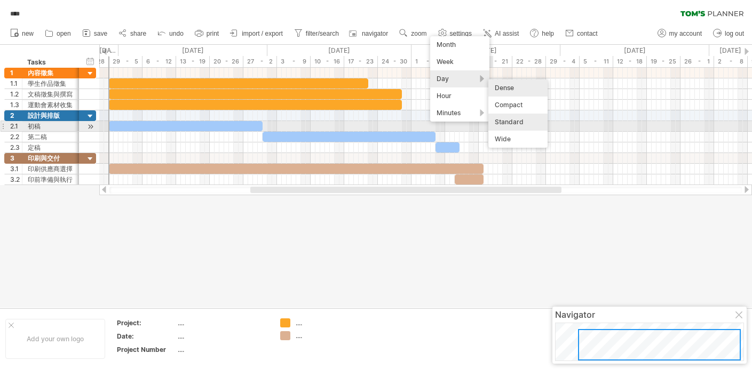
click at [524, 125] on div "Standard" at bounding box center [517, 122] width 59 height 17
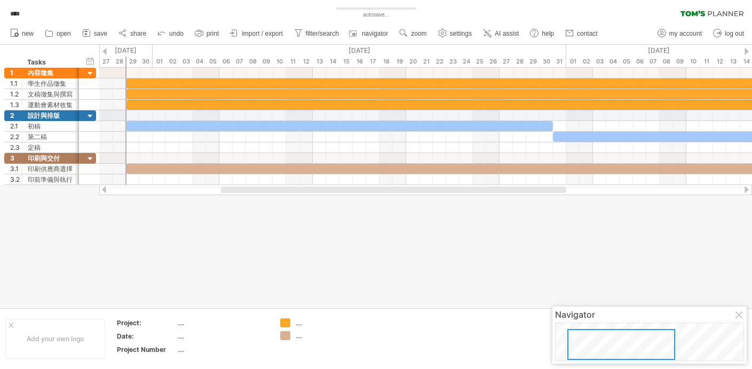
drag, startPoint x: 453, startPoint y: 190, endPoint x: 465, endPoint y: 190, distance: 11.7
click at [465, 190] on div at bounding box center [393, 190] width 345 height 6
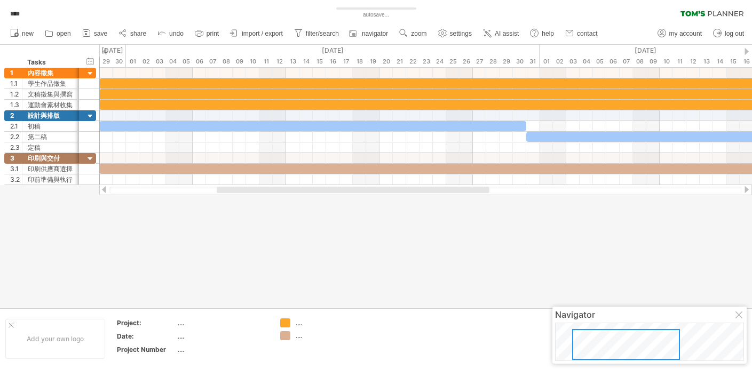
click at [465, 190] on div at bounding box center [353, 190] width 273 height 6
drag, startPoint x: 446, startPoint y: 192, endPoint x: 442, endPoint y: 187, distance: 5.8
click at [442, 187] on div at bounding box center [346, 190] width 262 height 6
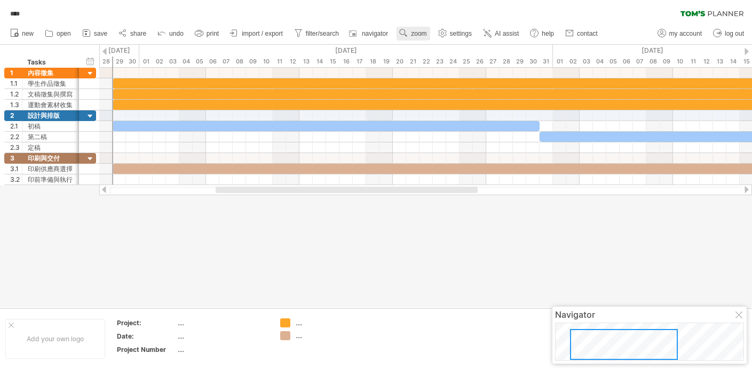
click at [409, 31] on use at bounding box center [403, 33] width 11 height 11
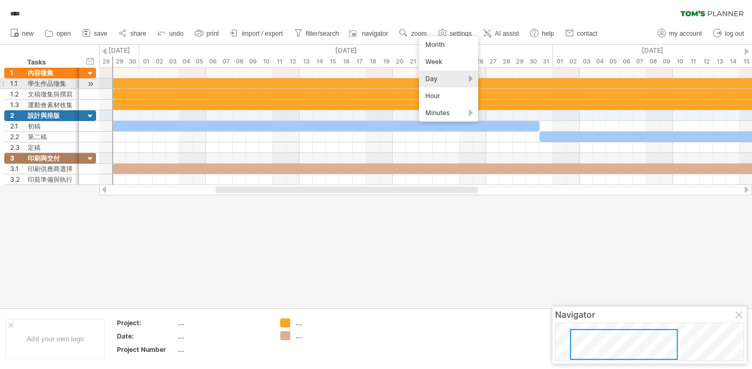
click at [470, 78] on div "Day" at bounding box center [448, 78] width 59 height 17
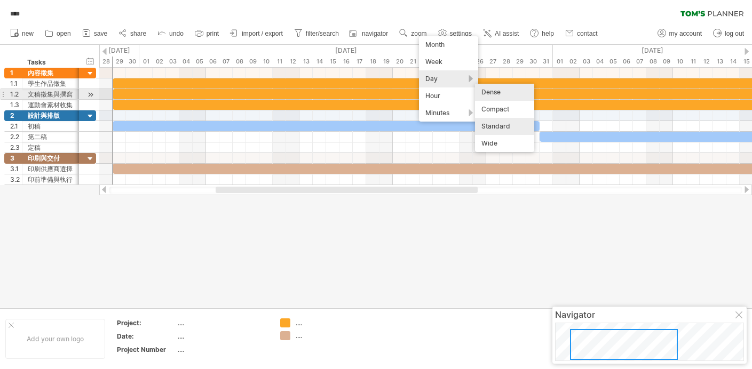
click at [507, 97] on div "Dense" at bounding box center [504, 92] width 59 height 17
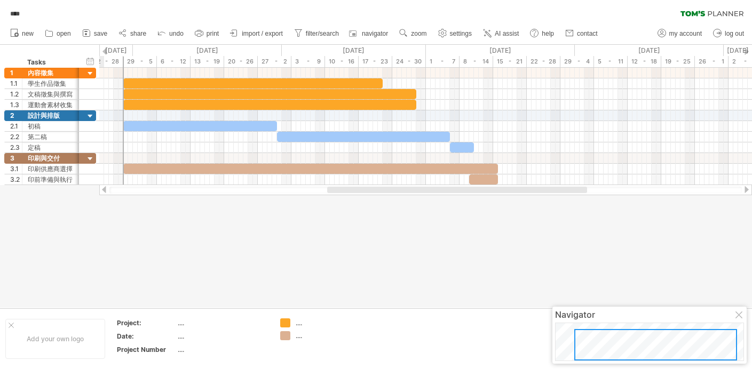
drag, startPoint x: 400, startPoint y: 192, endPoint x: 392, endPoint y: 187, distance: 9.1
click at [392, 187] on div at bounding box center [457, 190] width 260 height 6
